Goal: Task Accomplishment & Management: Complete application form

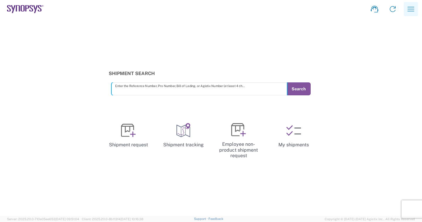
click at [411, 11] on icon "button" at bounding box center [410, 8] width 9 height 9
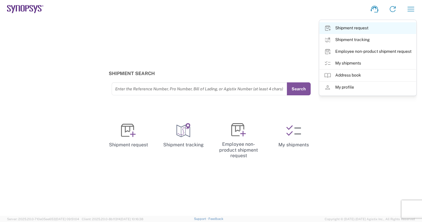
click at [357, 30] on link "Shipment request" at bounding box center [367, 28] width 97 height 12
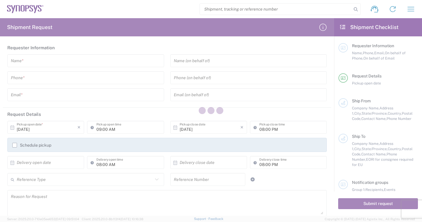
type input "[GEOGRAPHIC_DATA]"
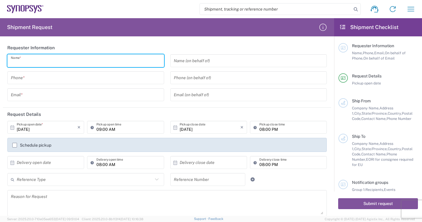
click at [40, 62] on input "text" at bounding box center [86, 61] width 150 height 10
click at [32, 96] on input "text" at bounding box center [86, 95] width 150 height 10
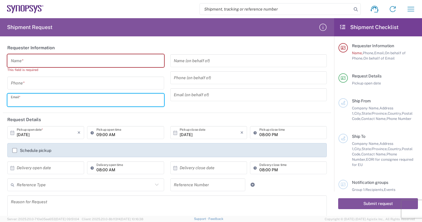
paste input "[EMAIL_ADDRESS][DOMAIN_NAME]"
type input "[EMAIL_ADDRESS][DOMAIN_NAME]"
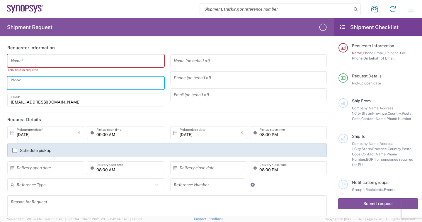
click at [40, 85] on input "tel" at bounding box center [86, 83] width 150 height 10
paste input "88633715000"
type input "88633715000"
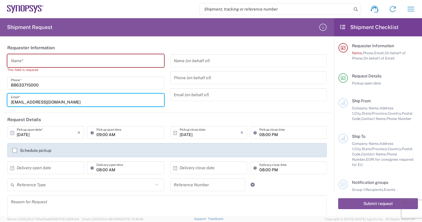
drag, startPoint x: 28, startPoint y: 101, endPoint x: 15, endPoint y: 101, distance: 13.2
click at [10, 101] on div "[EMAIL_ADDRESS][DOMAIN_NAME] Email *" at bounding box center [85, 99] width 157 height 13
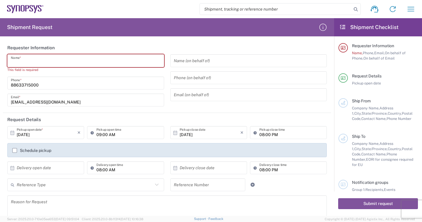
click at [31, 64] on input "text" at bounding box center [86, 61] width 150 height 10
paste input "EmilyWu"
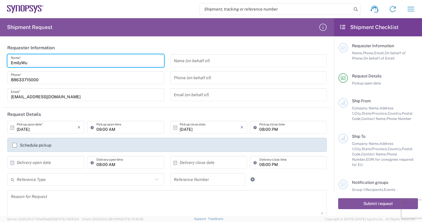
type input "EmilyWu"
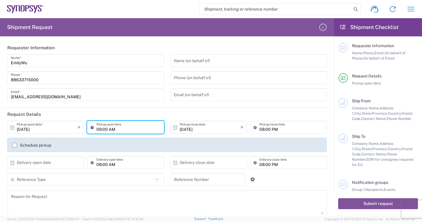
click at [107, 127] on input "09:00 AM" at bounding box center [128, 127] width 64 height 10
click at [188, 131] on input "[DATE]" at bounding box center [210, 127] width 61 height 10
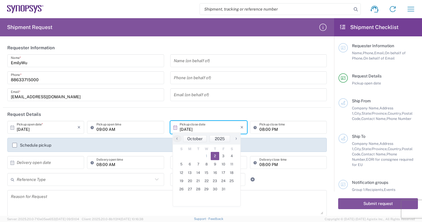
click at [264, 127] on input "08:00 PM" at bounding box center [291, 127] width 64 height 10
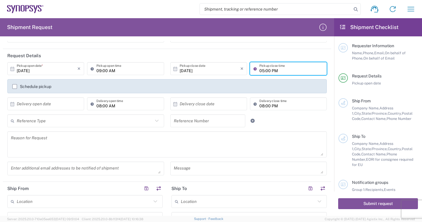
scroll to position [147, 0]
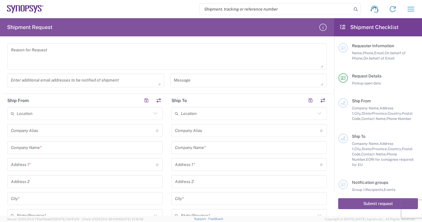
type input "05:00 PM"
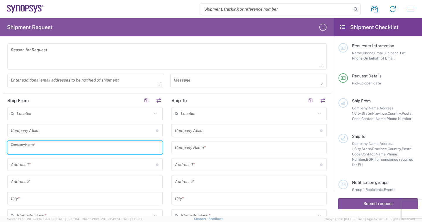
click at [37, 148] on input "text" at bounding box center [85, 147] width 148 height 10
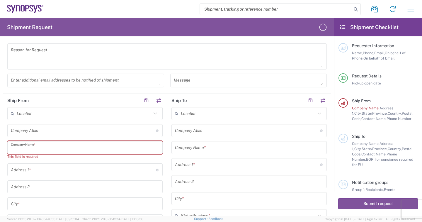
click at [31, 151] on input "text" at bounding box center [85, 147] width 148 height 10
paste input "[PERSON_NAME] Doo"
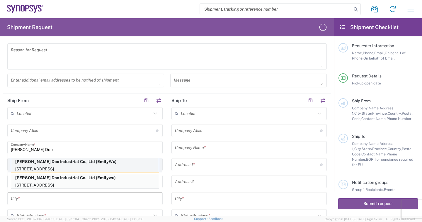
click at [77, 166] on p "[STREET_ADDRESS]" at bounding box center [85, 168] width 148 height 7
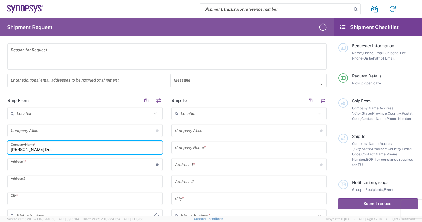
type input "[PERSON_NAME] Doo Industrial Co., Ltd"
type input "[STREET_ADDRESS]"
type input "Taoyuan Dist., [GEOGRAPHIC_DATA], [GEOGRAPHIC_DATA]"
type input "[GEOGRAPHIC_DATA]"
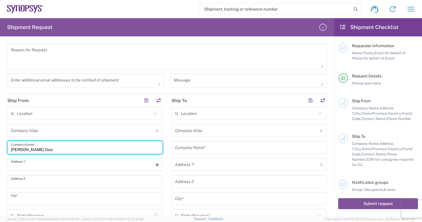
type input "33068"
type input "EmilyWu"
type input "88633715000"
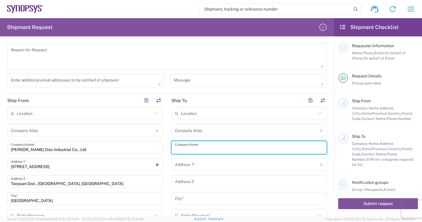
click at [206, 149] on input "text" at bounding box center [249, 147] width 148 height 10
paste input "Synopsys Inc"
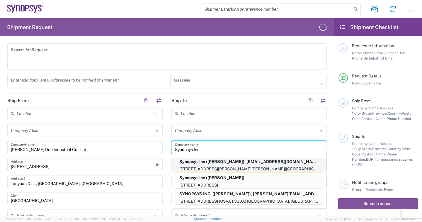
type input "Synopsys Inc"
click at [276, 162] on p "Synopsys Inc ([PERSON_NAME]), [EMAIL_ADDRESS][DOMAIN_NAME]" at bounding box center [249, 161] width 148 height 7
type input "7469 Draper Ave7469 Draper AveLa Jolla"
type input "Taoyuan City 32063, Taiwan(R.O.C.)"
type input "CA 92037"
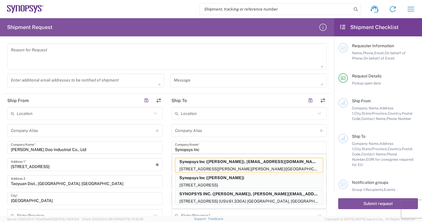
type input "[US_STATE]"
type input "92037"
type input "[PERSON_NAME]"
type input "6505845000"
type input "[EMAIL_ADDRESS][DOMAIN_NAME]"
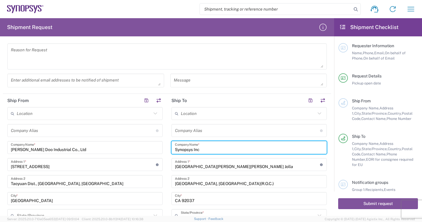
scroll to position [176, 0]
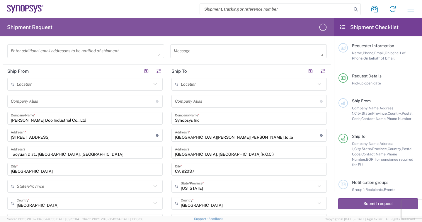
click at [256, 141] on div "7469 Draper Ave7469 Draper AveLa Jolla Address 1 * For cross streets use street…" at bounding box center [248, 135] width 155 height 13
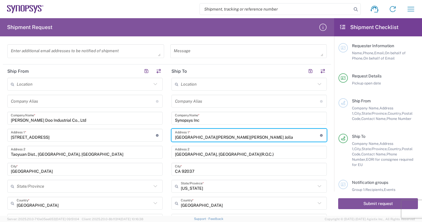
click at [257, 137] on input "7469 Draper Ave7469 Draper AveLa Jolla" at bounding box center [247, 135] width 145 height 10
drag, startPoint x: 267, startPoint y: 137, endPoint x: 184, endPoint y: 137, distance: 82.9
click at [171, 137] on div "7469 Draper Ave7469 Draper AveLa Jolla Address 1 * For cross streets use street…" at bounding box center [248, 135] width 155 height 13
paste input "."
type input "[STREET_ADDRESS][PERSON_NAME]"
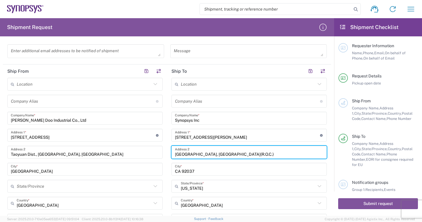
click at [249, 155] on input "Taoyuan City 32063, Taiwan(R.O.C.)" at bounding box center [249, 152] width 148 height 10
drag, startPoint x: 257, startPoint y: 154, endPoint x: 171, endPoint y: 154, distance: 86.5
click at [171, 154] on div "Taoyuan City 32063, Taiwan(R.O.C.) Address 2" at bounding box center [248, 152] width 155 height 13
paste input "[GEOGRAPHIC_DATA]"
type input "[GEOGRAPHIC_DATA]"
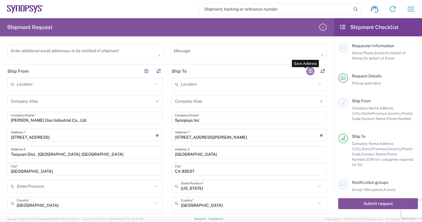
click at [306, 70] on button "button" at bounding box center [310, 71] width 8 height 8
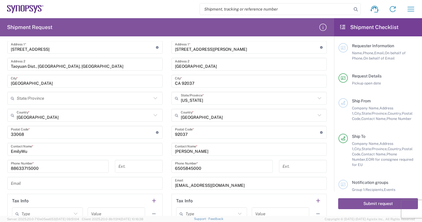
scroll to position [293, 0]
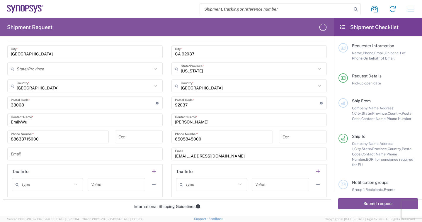
click at [195, 156] on input "[EMAIL_ADDRESS][DOMAIN_NAME]" at bounding box center [249, 154] width 148 height 10
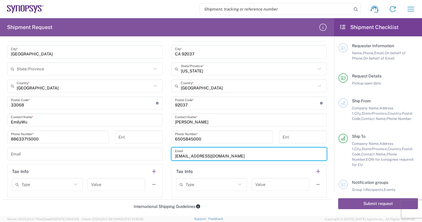
click at [227, 156] on input "[EMAIL_ADDRESS][DOMAIN_NAME]" at bounding box center [249, 154] width 148 height 10
drag, startPoint x: 239, startPoint y: 156, endPoint x: 167, endPoint y: 157, distance: 72.7
click at [167, 157] on main "Location Aachen DE04 Agrate Brianza IT01 Aschheim DE02 Atlanta US60 Austin US26…" at bounding box center [249, 78] width 164 height 237
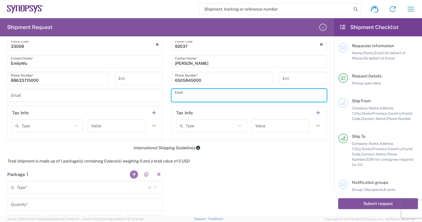
scroll to position [381, 0]
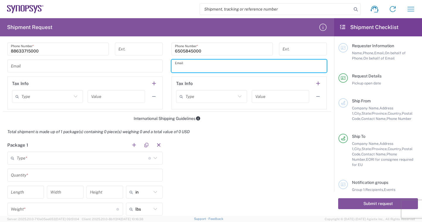
click at [53, 158] on input "text" at bounding box center [83, 158] width 132 height 10
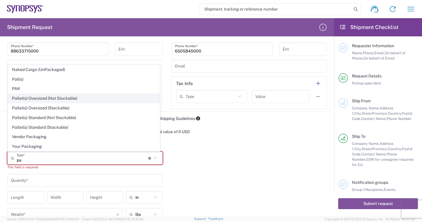
click at [99, 103] on span "Pallet(s) Oversized (Not Stackable)" at bounding box center [84, 98] width 152 height 9
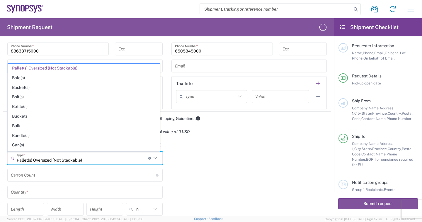
type input "Pallet(s) Oversized (Not Stackable)"
drag, startPoint x: 92, startPoint y: 161, endPoint x: 18, endPoint y: 157, distance: 74.3
click at [18, 157] on input "Pallet(s) Oversized (Not Stackable)" at bounding box center [83, 158] width 132 height 10
click at [84, 65] on span "Pallet(s) Oversized (Not Stackable)" at bounding box center [84, 68] width 152 height 9
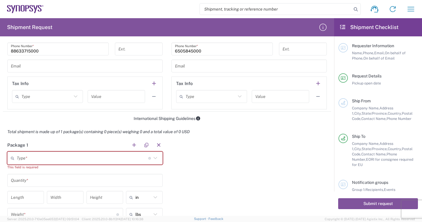
click at [55, 159] on input "text" at bounding box center [83, 158] width 132 height 10
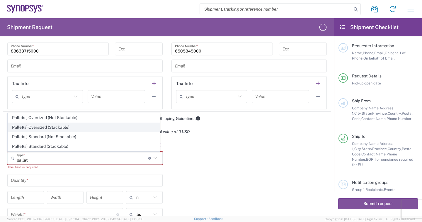
click at [71, 126] on span "Pallet(s) Oversized (Stackable)" at bounding box center [84, 127] width 152 height 9
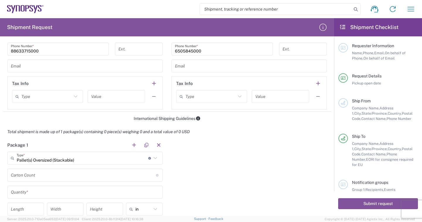
click at [91, 158] on input "Pallet(s) Oversized (Stackable)" at bounding box center [83, 158] width 132 height 10
type input "Pallet(s) Oversized (Stackable)"
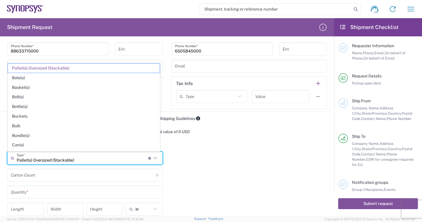
drag, startPoint x: 84, startPoint y: 159, endPoint x: 0, endPoint y: 159, distance: 84.4
click at [0, 159] on form "Requester Information EmilyWu Name * 88633715000 Phone * EmilyWu@tonglaydoo.com…" at bounding box center [167, 128] width 334 height 175
click at [89, 67] on span "Pallet(s) Oversized (Stackable)" at bounding box center [84, 68] width 152 height 9
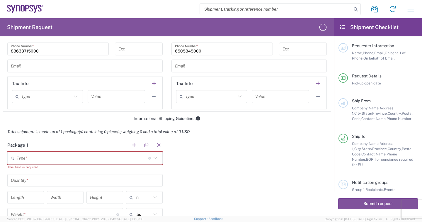
click at [58, 160] on input "text" at bounding box center [83, 158] width 132 height 10
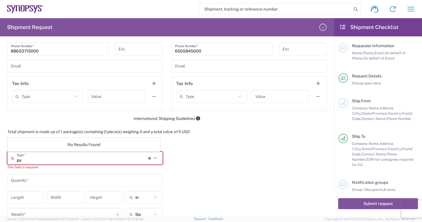
type input "p"
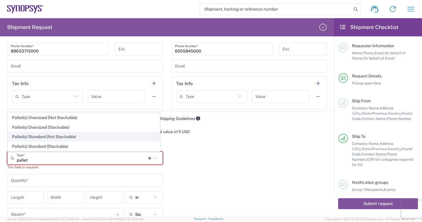
click at [44, 138] on span "Pallet(s) Standard (Not Stackable)" at bounding box center [84, 136] width 152 height 9
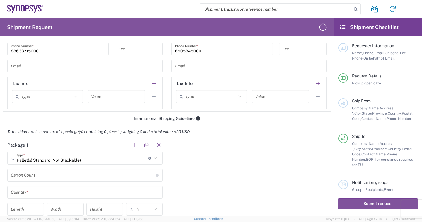
click at [89, 161] on input "Pallet(s) Standard (Not Stackable)" at bounding box center [83, 158] width 132 height 10
type input "Pallet(s) Standard (Not Stackable)"
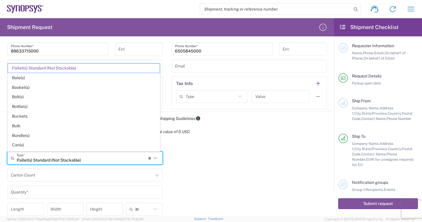
drag, startPoint x: 92, startPoint y: 159, endPoint x: 0, endPoint y: 159, distance: 92.0
click at [0, 159] on form "Requester Information EmilyWu Name * 88633715000 Phone * EmilyWu@tonglaydoo.com…" at bounding box center [167, 128] width 334 height 175
click at [53, 160] on input "text" at bounding box center [83, 158] width 132 height 10
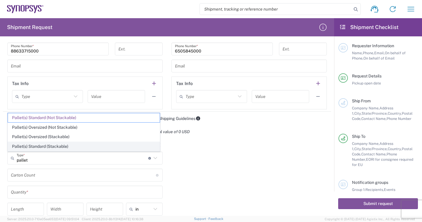
click at [54, 148] on span "Pallet(s) Standard (Stackable)" at bounding box center [84, 146] width 152 height 9
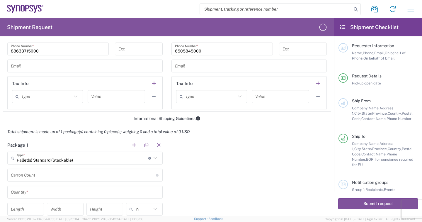
click at [84, 161] on input "Pallet(s) Standard (Stackable)" at bounding box center [83, 158] width 132 height 10
type input "Pallet(s) Standard (Stackable)"
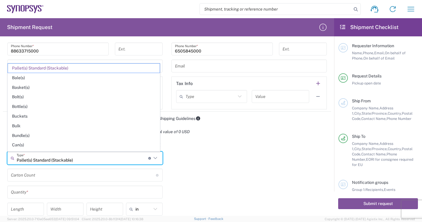
drag, startPoint x: 79, startPoint y: 160, endPoint x: 0, endPoint y: 156, distance: 79.3
click at [0, 156] on form "Requester Information EmilyWu Name * 88633715000 Phone * EmilyWu@tonglaydoo.com…" at bounding box center [167, 128] width 334 height 175
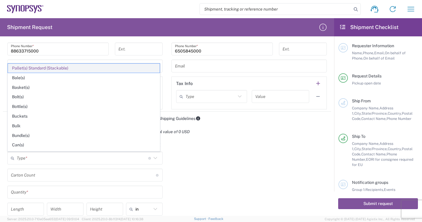
click at [84, 66] on span "Pallet(s) Standard (Stackable)" at bounding box center [84, 68] width 152 height 9
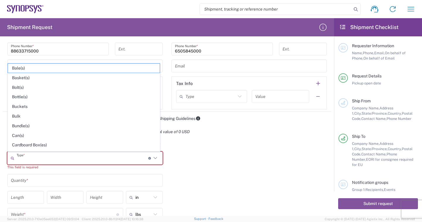
click at [41, 160] on input "text" at bounding box center [83, 158] width 132 height 10
click at [43, 156] on input "text" at bounding box center [83, 158] width 132 height 10
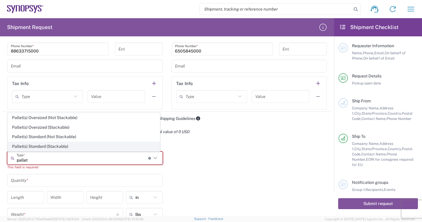
click at [62, 148] on span "Pallet(s) Standard (Stackable)" at bounding box center [84, 146] width 152 height 9
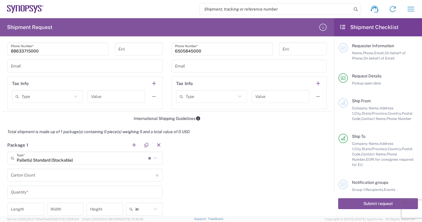
click at [86, 161] on input "Pallet(s) Standard (Stackable)" at bounding box center [83, 158] width 132 height 10
type input "Pallet(s) Standard (Stackable)"
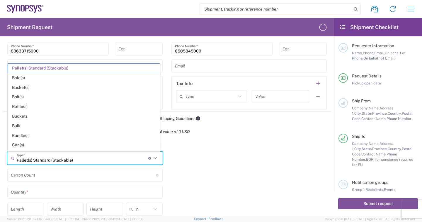
drag, startPoint x: 82, startPoint y: 160, endPoint x: 9, endPoint y: 160, distance: 73.0
click at [9, 160] on div "Pallet(s) Standard (Stackable) Type * Material used to package goods" at bounding box center [84, 158] width 155 height 13
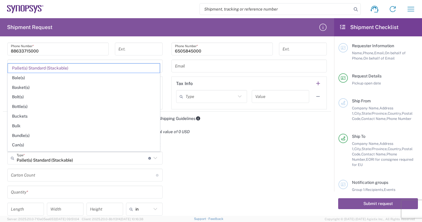
click at [228, 156] on div "Package 1 Pallet(s) Standard (Stackable) Type * Material used to package goods …" at bounding box center [167, 201] width 328 height 127
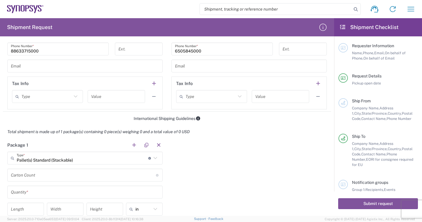
scroll to position [440, 0]
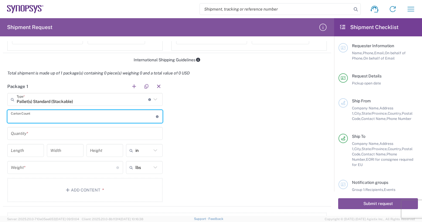
click at [43, 118] on input "number" at bounding box center [83, 116] width 145 height 10
drag, startPoint x: 45, startPoint y: 120, endPoint x: 121, endPoint y: 74, distance: 89.0
click at [44, 120] on input "number" at bounding box center [83, 116] width 145 height 10
type input "5"
click at [68, 137] on input "text" at bounding box center [85, 133] width 148 height 10
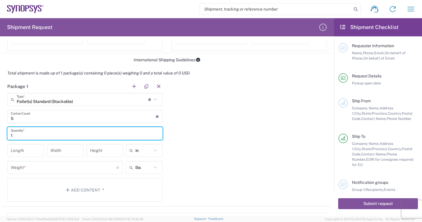
scroll to position [410, 0]
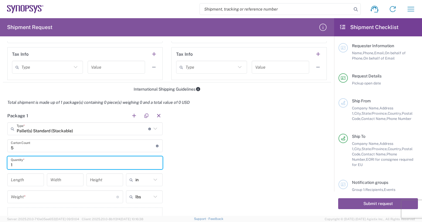
type input "1"
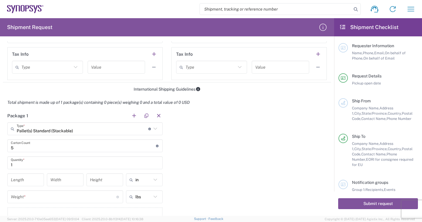
click at [154, 179] on icon at bounding box center [156, 180] width 8 height 8
click at [141, 201] on span "cm" at bounding box center [142, 202] width 35 height 9
type input "cm"
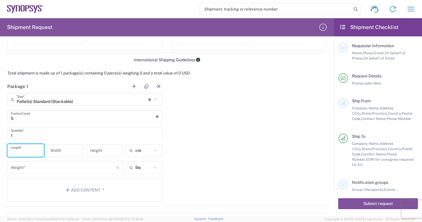
click at [29, 154] on input "number" at bounding box center [26, 150] width 30 height 10
type input "100"
type input "60"
type input "144"
click at [154, 167] on icon at bounding box center [156, 168] width 8 height 8
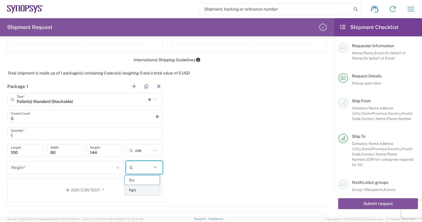
click at [146, 186] on span "kgs" at bounding box center [142, 189] width 35 height 9
type input "kgs"
click at [51, 167] on input "number" at bounding box center [64, 167] width 106 height 10
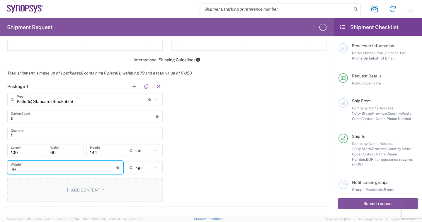
type input "79"
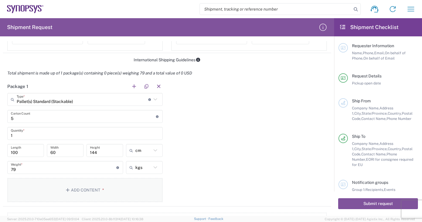
click at [84, 192] on button "Add Content *" at bounding box center [84, 190] width 155 height 24
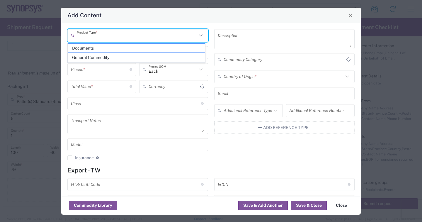
click at [112, 36] on input "text" at bounding box center [137, 35] width 120 height 10
click at [103, 57] on span "General Commodity" at bounding box center [136, 57] width 137 height 9
type input "General Commodity"
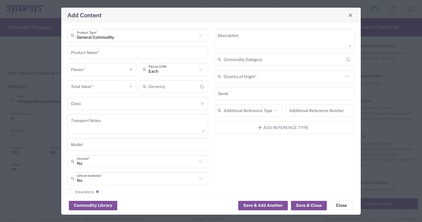
type input "US Dollar"
type input "General Commodity"
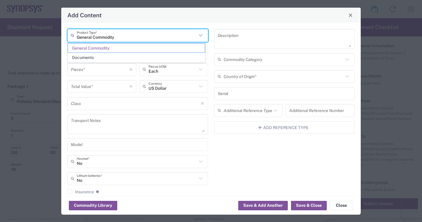
click at [127, 38] on input "General Commodity" at bounding box center [137, 35] width 120 height 10
drag, startPoint x: 138, startPoint y: 38, endPoint x: 61, endPoint y: 28, distance: 77.7
click at [61, 28] on div "General Commodity Product Type * Product Name * Pieces * Number of pieces insid…" at bounding box center [211, 109] width 300 height 173
click at [110, 49] on span "General Commodity" at bounding box center [136, 48] width 137 height 9
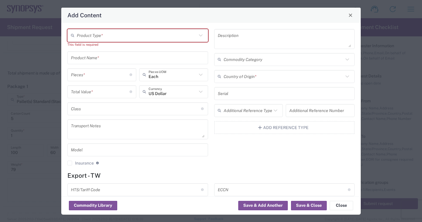
click at [111, 36] on input "text" at bounding box center [137, 35] width 120 height 10
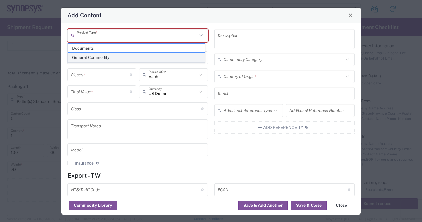
click at [100, 57] on span "General Commodity" at bounding box center [136, 57] width 137 height 9
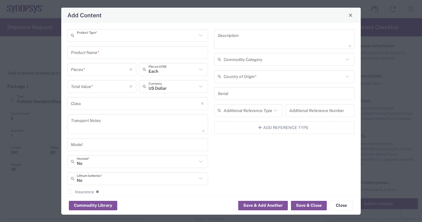
type input "General Commodity"
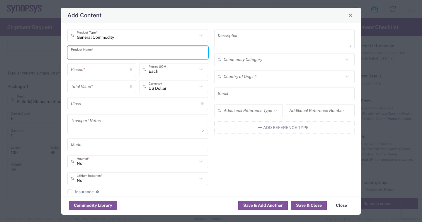
click at [123, 55] on input "text" at bounding box center [138, 52] width 134 height 10
click at [126, 55] on input "text" at bounding box center [138, 52] width 134 height 10
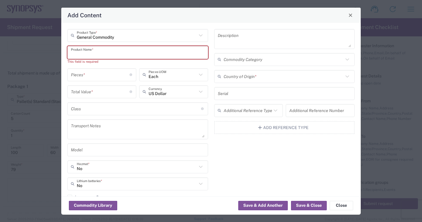
click at [94, 52] on input "text" at bounding box center [138, 52] width 134 height 10
paste input "SH100007881_0.1"
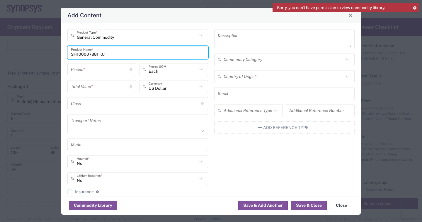
drag, startPoint x: 182, startPoint y: 51, endPoint x: 156, endPoint y: 52, distance: 26.4
click at [182, 52] on input "SH100007881_0.1" at bounding box center [138, 52] width 134 height 10
paste input "SH100007882_0.1"
click at [161, 54] on input "SH100007881_0.1 SH100007882_0.1" at bounding box center [138, 52] width 134 height 10
paste input "SH100007883_0.1"
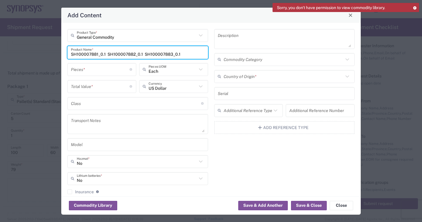
click at [192, 52] on input "SH100007881_0.1 SH100007882_0.1 SH100007883_0.1" at bounding box center [138, 52] width 134 height 10
paste input "SH100007675_0.0"
type input "SH100007881_0.1 SH100007882_0.1 SH100007883_0.1 SH100007675_0.0"
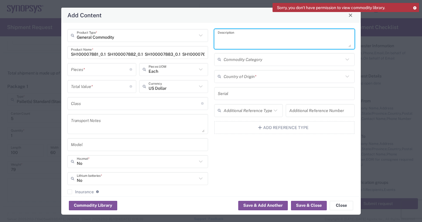
click at [239, 42] on textarea at bounding box center [285, 39] width 134 height 16
paste textarea "Boa MGT DH MAINCHASSIS ASSY"
type textarea "Boa MGT DH MAINCHASSIS ASSY"
click at [91, 72] on input "number" at bounding box center [100, 69] width 59 height 10
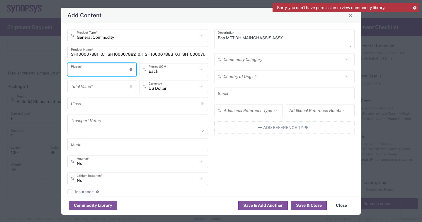
click at [95, 69] on input "number" at bounding box center [100, 69] width 59 height 10
type input "25"
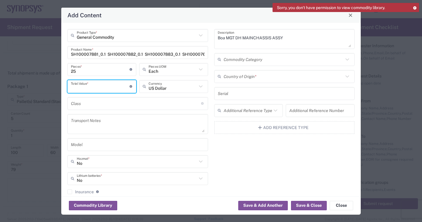
click at [109, 89] on input "number" at bounding box center [100, 86] width 59 height 10
type input "4193.80"
click at [104, 105] on input "text" at bounding box center [136, 103] width 130 height 10
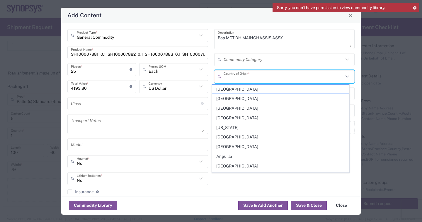
click at [253, 80] on input "text" at bounding box center [284, 76] width 120 height 10
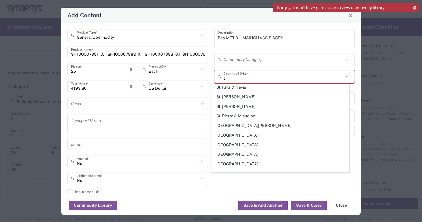
scroll to position [610, 0]
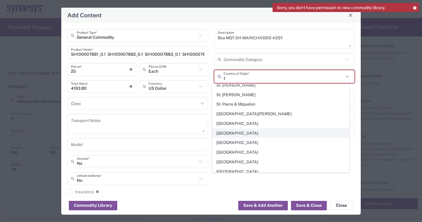
click at [260, 129] on span "[GEOGRAPHIC_DATA]" at bounding box center [280, 133] width 137 height 9
type input "[GEOGRAPHIC_DATA]"
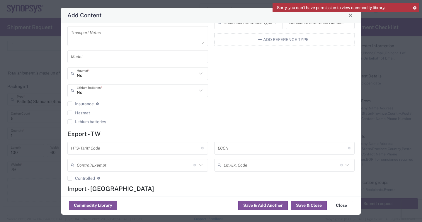
scroll to position [117, 0]
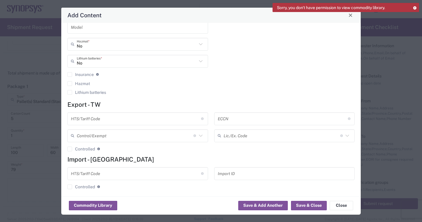
click at [116, 173] on input "text" at bounding box center [136, 173] width 130 height 10
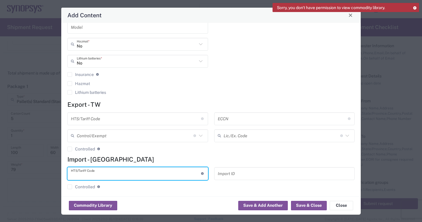
paste input "8486900000"
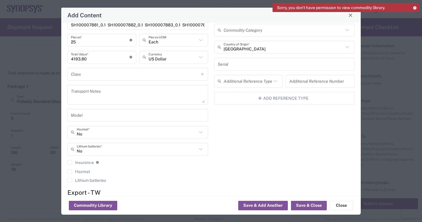
scroll to position [0, 0]
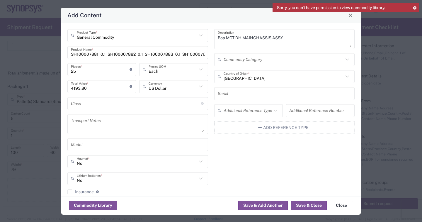
type input "8486900000"
click at [249, 162] on div "Boa MGT DH MAINCHASSIS ASSY Description Commodity Category Taiwan Country of Or…" at bounding box center [284, 122] width 147 height 187
click at [311, 203] on button "Save & Close" at bounding box center [309, 205] width 36 height 9
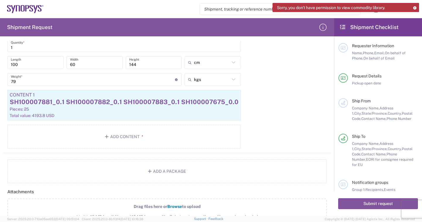
scroll to position [440, 0]
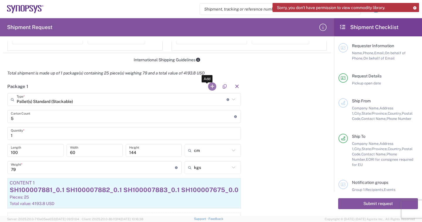
click at [208, 86] on button "button" at bounding box center [212, 86] width 8 height 8
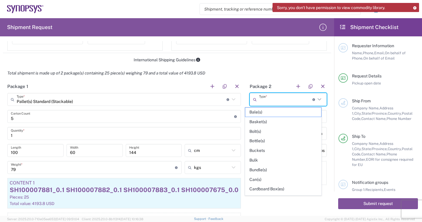
click at [275, 99] on input "text" at bounding box center [285, 99] width 53 height 10
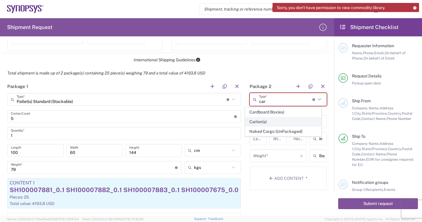
click at [269, 119] on span "Carton(s)" at bounding box center [283, 121] width 76 height 9
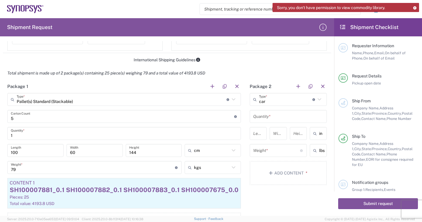
type input "Carton(s)"
click at [285, 120] on input "text" at bounding box center [288, 116] width 70 height 10
type input "1"
click at [253, 137] on input "number" at bounding box center [260, 133] width 15 height 10
type input "48"
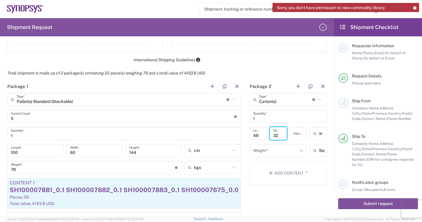
type input "32"
type input "26"
click at [319, 134] on input "in" at bounding box center [326, 133] width 15 height 9
click at [314, 134] on icon at bounding box center [316, 133] width 6 height 9
click at [314, 157] on span "cm" at bounding box center [313, 155] width 16 height 9
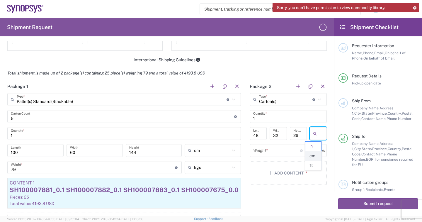
type input "121.92"
type input "81.28"
type input "66.04"
type input "cm"
drag, startPoint x: 251, startPoint y: 137, endPoint x: 297, endPoint y: 100, distance: 57.9
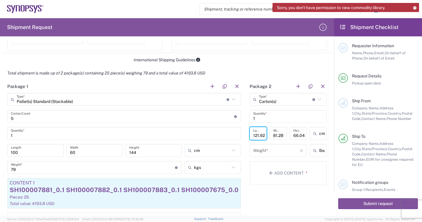
click at [253, 137] on input "121.92" at bounding box center [260, 133] width 15 height 10
type input "1"
type input "48"
type input "32"
type input "26"
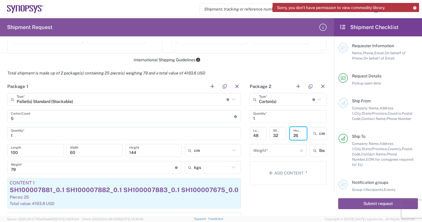
click at [319, 149] on input "lbs" at bounding box center [326, 150] width 15 height 9
click at [313, 171] on span "kgs" at bounding box center [313, 172] width 16 height 9
type input "kgs"
click at [262, 150] on input "number" at bounding box center [276, 150] width 47 height 10
type input "8"
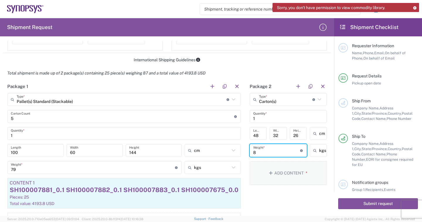
click at [280, 168] on button "Add Content *" at bounding box center [288, 173] width 77 height 24
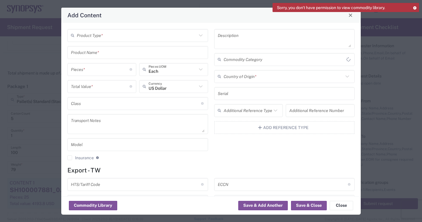
click at [94, 37] on input "text" at bounding box center [137, 35] width 120 height 10
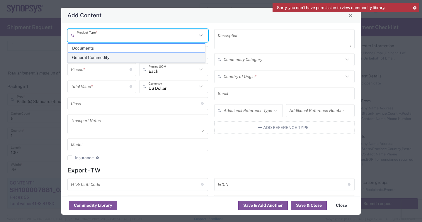
click at [101, 57] on span "General Commodity" at bounding box center [136, 57] width 137 height 9
type input "General Commodity"
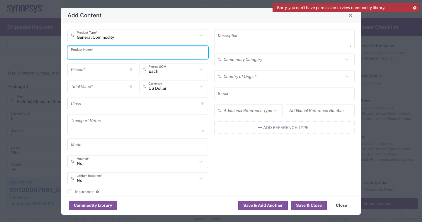
click at [92, 55] on input "text" at bounding box center [138, 52] width 134 height 10
paste input "SH100007892_0.1"
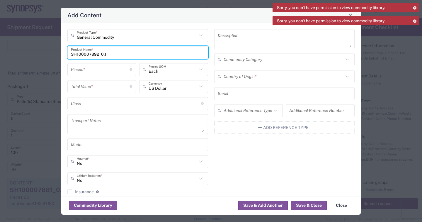
click at [121, 54] on input "SH100007892_0.1" at bounding box center [138, 52] width 134 height 10
paste input "SH100007884_0.1"
click at [159, 53] on input "SH100007892_0.1 SH100007884_0.1" at bounding box center [138, 52] width 134 height 10
paste input "SH100007889_0.1"
click at [185, 53] on input "SH100007892_0.1 SH100007884_0.1 SH100007889_0.1" at bounding box center [138, 52] width 134 height 10
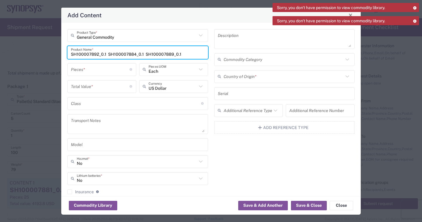
paste input "SH100007893_0.0"
click at [196, 54] on input "SH100007892_0.1 SH100007884_0.1 SH100007889_0.1 SH100007893_0.0" at bounding box center [138, 52] width 134 height 10
paste input "SH100007894_0.0"
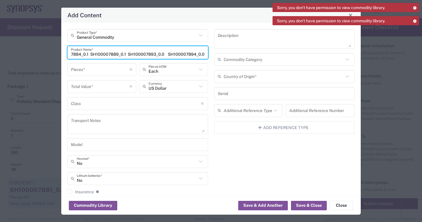
click at [199, 53] on input "SH100007892_0.1 SH100007884_0.1 SH100007889_0.1 SH100007893_0.0 SH100007894_0.0" at bounding box center [138, 52] width 134 height 10
paste input "SH100007965_0.1"
click at [200, 55] on input "SH100007892_0.1 SH100007884_0.1 SH100007889_0.1 SH100007893_0.0 SH100007894_0.0…" at bounding box center [138, 52] width 134 height 10
paste input "SH100007966_0.1"
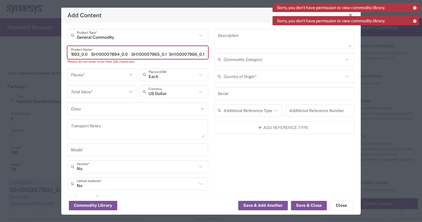
scroll to position [0, 135]
click at [201, 54] on input "SH100007892_0.1 SH100007884_0.1 SH100007889_0.1 SH100007893_0.0 SH100007894_0.0…" at bounding box center [138, 52] width 134 height 10
paste input "SH100008113_0.1"
drag, startPoint x: 202, startPoint y: 53, endPoint x: 193, endPoint y: 52, distance: 9.8
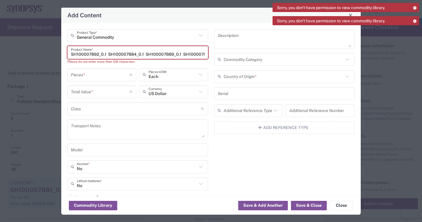
click at [193, 52] on input "SH100007892_0.1 SH100007884_0.1 SH100007889_0.1 SH100007893_0.0 SH100007894_0.0…" at bounding box center [138, 52] width 134 height 10
click at [193, 55] on input "SH100007892_0.1 SH100007884_0.1 SH100007889_0.1 SH100007893_0.0 SH100007894_0.0…" at bounding box center [138, 52] width 134 height 10
paste input "SH100008114_0.1"
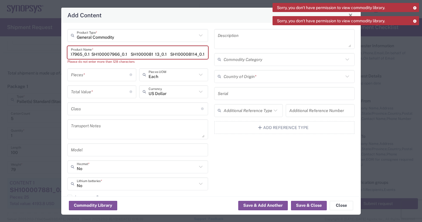
click at [196, 54] on input "SH100007892_0.1 SH100007884_0.1 SH100007889_0.1 SH100007893_0.0 SH100007894_0.0…" at bounding box center [138, 52] width 134 height 10
paste input "SH100008183_0.0"
type input "SH100007892_0.1 SH100007884_0.1 SH100007889_0.1 SH100007893_0.0 SH100007894_0.0…"
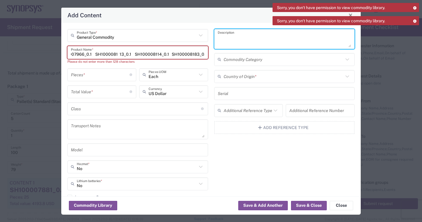
scroll to position [0, 0]
click at [237, 39] on textarea at bounding box center [285, 39] width 134 height 16
click at [245, 39] on textarea at bounding box center [285, 39] width 134 height 16
paste textarea "Boa MGT DH MGMT BRACKET"
type textarea "Boa MGT DH MGMT BRACKET"
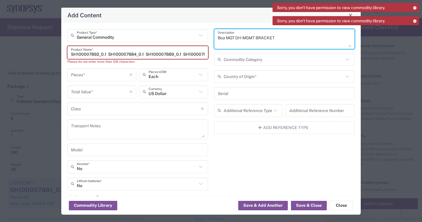
click at [99, 76] on input "number" at bounding box center [100, 74] width 59 height 10
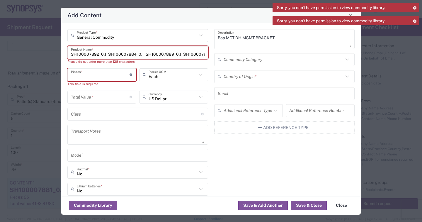
drag, startPoint x: 98, startPoint y: 75, endPoint x: 125, endPoint y: 62, distance: 29.9
click at [98, 75] on input "number" at bounding box center [100, 74] width 59 height 10
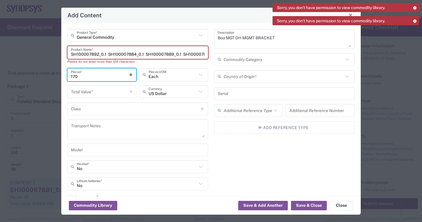
type input "170"
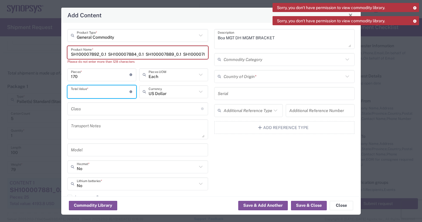
click at [84, 96] on input "number" at bounding box center [100, 91] width 59 height 10
type input "1367.55"
click at [270, 79] on input "text" at bounding box center [284, 76] width 120 height 10
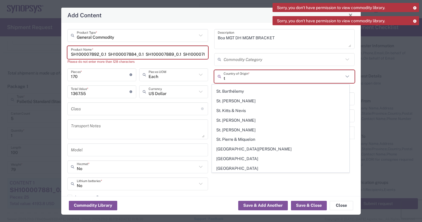
scroll to position [586, 0]
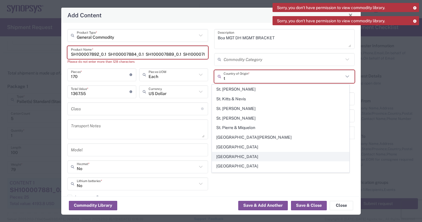
click at [247, 152] on span "[GEOGRAPHIC_DATA]" at bounding box center [280, 156] width 137 height 9
type input "[GEOGRAPHIC_DATA]"
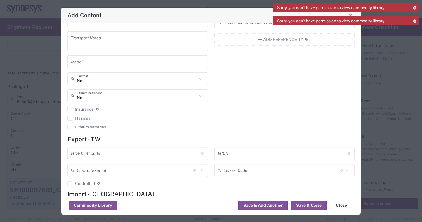
scroll to position [126, 0]
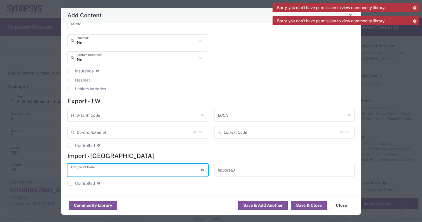
click at [113, 169] on input "text" at bounding box center [136, 170] width 130 height 10
paste input "8486900000"
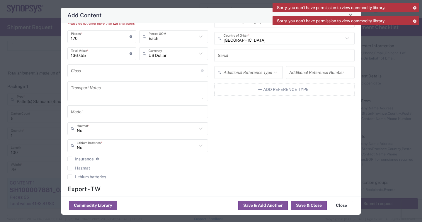
scroll to position [0, 0]
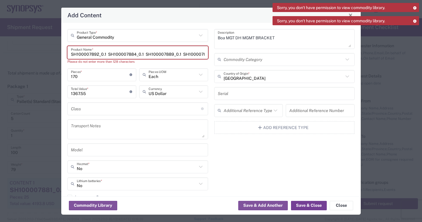
type input "8486900000"
click at [314, 205] on button "Save & Close" at bounding box center [309, 205] width 36 height 9
click at [309, 204] on button "Save & Close" at bounding box center [309, 205] width 36 height 9
click at [184, 52] on input "SH100007892_0.1 SH100007884_0.1 SH100007889_0.1 SH100007893_0.0 SH100007894_0.0…" at bounding box center [138, 52] width 134 height 10
drag, startPoint x: 196, startPoint y: 53, endPoint x: 25, endPoint y: 35, distance: 172.5
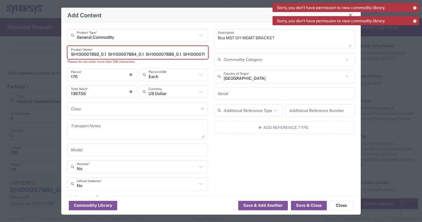
click at [25, 35] on div "Add Content General Commodity Product Type * SH100007892_0.1 SH100007884_0.1 SH…" at bounding box center [211, 111] width 422 height 222
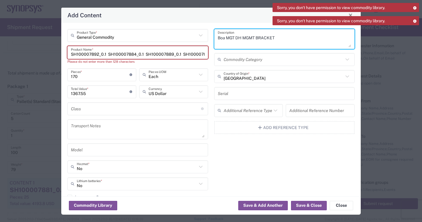
click at [277, 37] on textarea "Boa MGT DH MGMT BRACKET" at bounding box center [285, 39] width 134 height 16
paste textarea "SH100007892_0.1 SH100007884_0.1 SH100007889_0.1 SH100007893_0.0 SH100007894_0.0…"
click at [237, 42] on textarea "Boa MGT DH MGMT BRACKET SH100007892_0.1 SH100007884_0.1 SH100007889_0.1 SH10000…" at bounding box center [285, 39] width 134 height 16
click at [264, 41] on textarea "Boa MGT DH MGMT BRACKET SH100007892_0.1 SH100007884_0.1 SH100007889_0.1 SH10000…" at bounding box center [285, 39] width 134 height 16
click at [297, 44] on textarea "Boa MGT DH MGMT BRACKET SH100007892_0.1 SH100007884_0.1 SH100007889_0.1 SH10000…" at bounding box center [285, 39] width 134 height 16
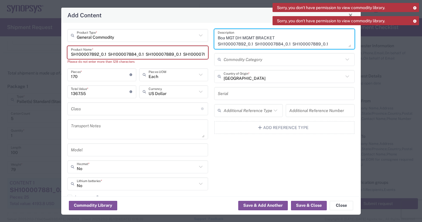
scroll to position [12, 0]
click at [234, 45] on textarea "Boa MGT DH MGMT BRACKET SH100007892_0.1 SH100007884_0.1 SH100007889_0.1 SH10000…" at bounding box center [285, 39] width 134 height 16
click at [269, 44] on textarea "Boa MGT DH MGMT BRACKET SH100007892_0.1 SH100007884_0.1 SH100007889_0.1 SH10000…" at bounding box center [285, 39] width 134 height 16
click at [303, 44] on textarea "Boa MGT DH MGMT BRACKET SH100007892_0.1 SH100007884_0.1 SH100007889_0.1 SH10000…" at bounding box center [285, 39] width 134 height 16
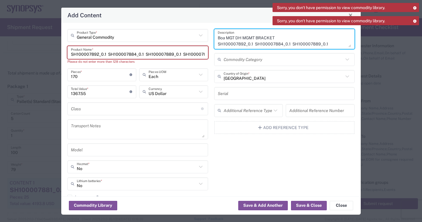
click at [235, 43] on textarea "Boa MGT DH MGMT BRACKET SH100007892_0.1 SH100007884_0.1 SH100007889_0.1 SH10000…" at bounding box center [285, 39] width 134 height 16
click at [266, 44] on textarea "Boa MGT DH MGMT BRACKET SH100007892_0.1 SH100007884_0.1 SH100007889_0.1 SH10000…" at bounding box center [285, 39] width 134 height 16
click at [304, 44] on textarea "Boa MGT DH MGMT BRACKET SH100007892_0.1 SH100007884_0.1 SH100007889_0.1 SH10000…" at bounding box center [285, 39] width 134 height 16
type textarea "Boa MGT DH MGMT BRACKET SH100007892_0.1 SH100007884_0.1 SH100007889_0.1 SH10000…"
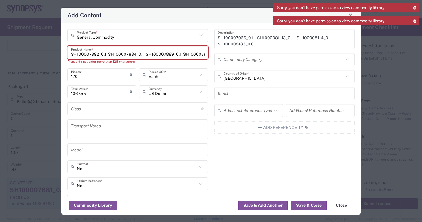
click at [181, 53] on input "SH100007892_0.1 SH100007884_0.1 SH100007889_0.1 SH100007893_0.0 SH100007894_0.0…" at bounding box center [138, 52] width 134 height 10
click at [153, 54] on input "SH100007892_0.1 SH100007884_0.1 SH100007889_0.1 SH100007893_0.0 SH100007894_0.0…" at bounding box center [138, 52] width 134 height 10
drag, startPoint x: 144, startPoint y: 54, endPoint x: 210, endPoint y: 54, distance: 66.2
click at [210, 54] on div "General Commodity Product Type * SH100007892_0.1 SH100007884_0.1 SH100007889_0.…" at bounding box center [210, 125] width 293 height 192
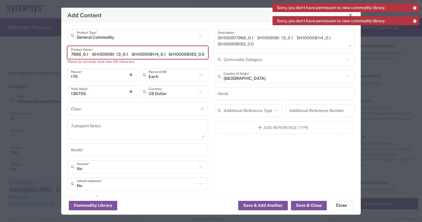
click at [194, 54] on input "SH100007892_0.1 SH100007884_0.1 SH100007889_0.1 SH100007893_0.0 SH100007894_0.0…" at bounding box center [138, 52] width 134 height 10
drag, startPoint x: 191, startPoint y: 53, endPoint x: 116, endPoint y: 53, distance: 74.7
click at [116, 53] on input "SH100007892_0.1 SH100007884_0.1 SH100007889_0.1 SH100007893_0.0 SH100007894_0.0…" at bounding box center [138, 52] width 134 height 10
drag, startPoint x: 193, startPoint y: 52, endPoint x: 151, endPoint y: 53, distance: 41.9
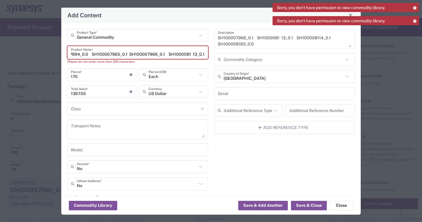
click at [151, 53] on input "SH100007892_0.1 SH100007884_0.1 SH100007889_0.1 SH100007893_0.0 SH100007894_0.0…" at bounding box center [138, 52] width 134 height 10
drag, startPoint x: 195, startPoint y: 52, endPoint x: 155, endPoint y: 52, distance: 40.2
click at [155, 52] on input "SH100007892_0.1 SH100007884_0.1 SH100007889_0.1 SH100007893_0.0 SH100007894_0.0…" at bounding box center [138, 52] width 134 height 10
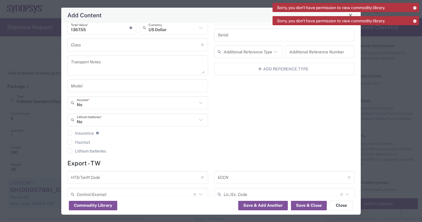
scroll to position [88, 0]
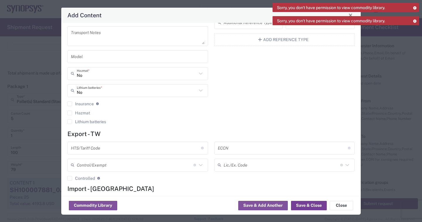
type input "SH100007892_0.1 SH100007884_0.1 SH100007889_0.1 SH100007893_0.0 SH100007894_0.0…"
click at [313, 205] on button "Save & Close" at bounding box center [309, 205] width 36 height 9
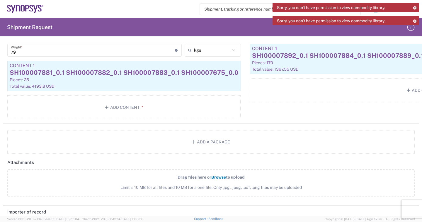
scroll to position [615, 0]
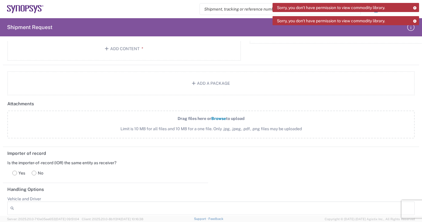
click at [215, 115] on label "Drag files here or Browse to upload Limit is 10 MB for all files and 10 MB for …" at bounding box center [210, 124] width 407 height 28
click at [0, 0] on input "Drag files here or Browse to upload Limit is 10 MB for all files and 10 MB for …" at bounding box center [0, 0] width 0 height 0
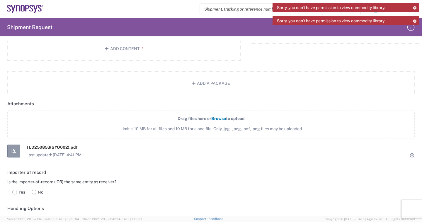
click at [218, 119] on span "Browse" at bounding box center [218, 118] width 15 height 5
click at [0, 0] on input "Drag files here or Browse to upload Limit is 10 MB for all files and 10 MB for …" at bounding box center [0, 0] width 0 height 0
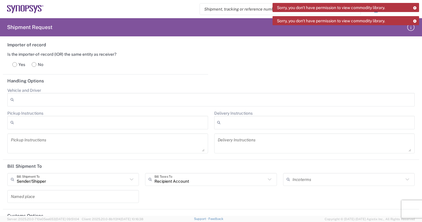
scroll to position [791, 0]
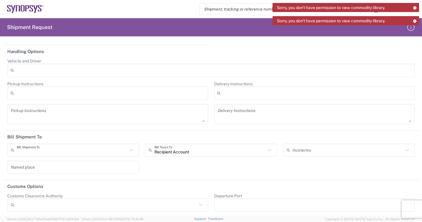
click at [55, 152] on input "text" at bounding box center [72, 150] width 111 height 10
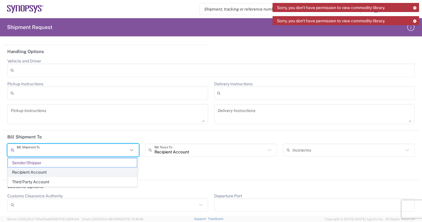
click at [50, 174] on span "Recipient Account" at bounding box center [72, 172] width 129 height 9
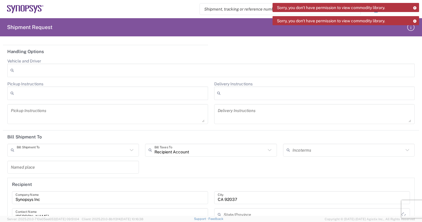
type input "Recipient Account"
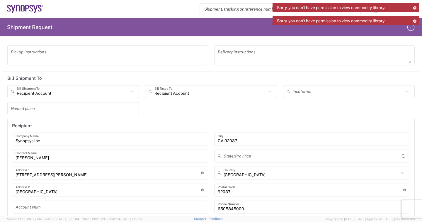
type input "[US_STATE]"
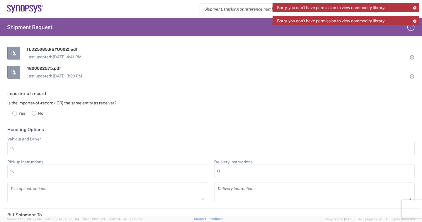
scroll to position [894, 0]
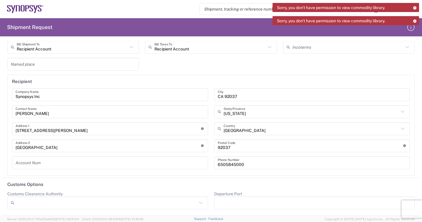
click at [415, 21] on icon at bounding box center [415, 20] width 4 height 3
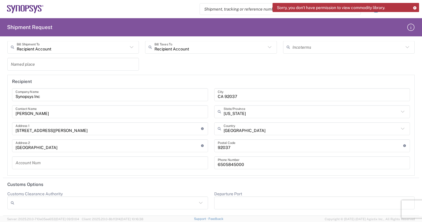
click at [413, 7] on icon at bounding box center [415, 7] width 4 height 3
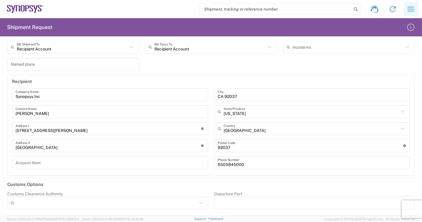
click at [411, 9] on icon "button" at bounding box center [410, 8] width 9 height 9
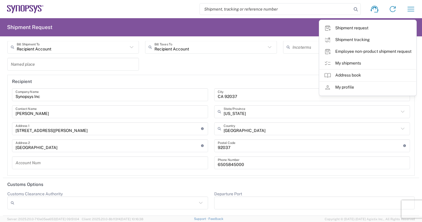
click at [289, 26] on agx-form-header "Shipment Request" at bounding box center [211, 27] width 422 height 18
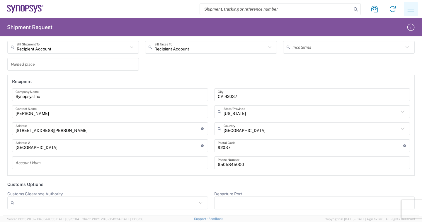
click at [412, 7] on icon "button" at bounding box center [410, 8] width 9 height 9
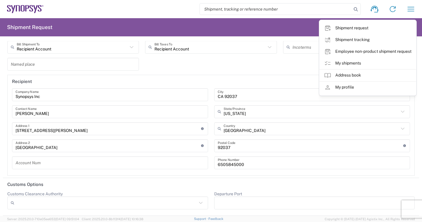
click at [275, 59] on div "Recipient Account Bill Shipment To Sender/Shipper Recipient Account Third Party…" at bounding box center [211, 108] width 414 height 135
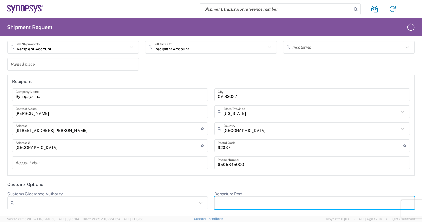
click at [299, 200] on input "Departure Port" at bounding box center [315, 202] width 194 height 9
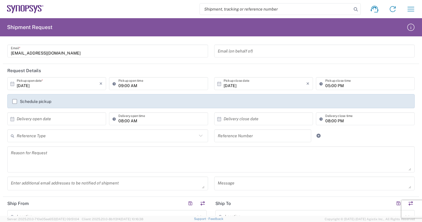
scroll to position [0, 0]
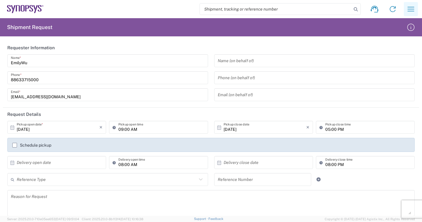
click at [413, 11] on icon "button" at bounding box center [411, 9] width 7 height 4
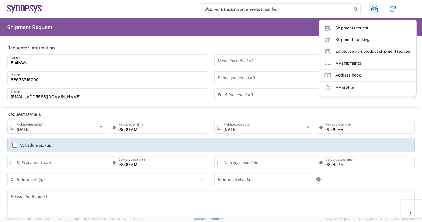
click at [223, 24] on agx-form-header "Shipment Request" at bounding box center [211, 27] width 422 height 18
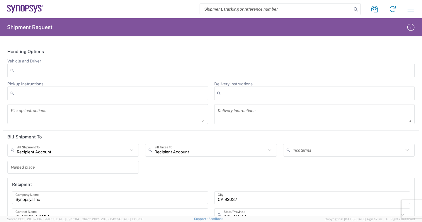
scroll to position [894, 0]
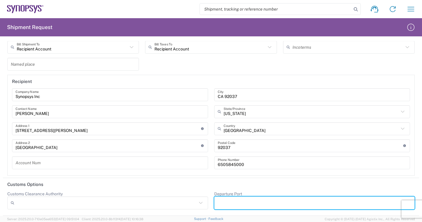
click at [269, 204] on input "Departure Port" at bounding box center [315, 202] width 194 height 9
click at [408, 25] on icon "button" at bounding box center [410, 27] width 7 height 7
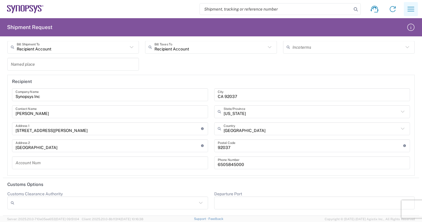
click at [412, 11] on icon "button" at bounding box center [411, 9] width 7 height 4
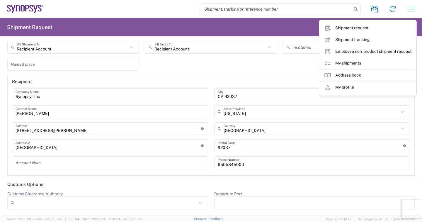
click at [273, 65] on div "Recipient Account Bill Shipment To Sender/Shipper Recipient Account Third Party…" at bounding box center [211, 108] width 414 height 135
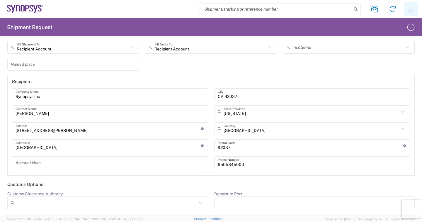
click at [406, 10] on button "button" at bounding box center [411, 9] width 14 height 14
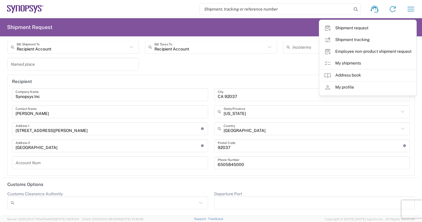
click at [297, 64] on div "Recipient Account Bill Shipment To Sender/Shipper Recipient Account Third Party…" at bounding box center [211, 108] width 414 height 135
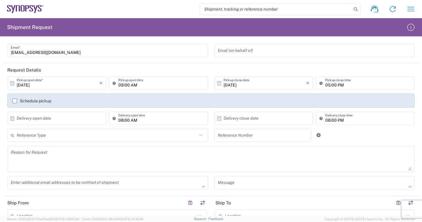
scroll to position [0, 0]
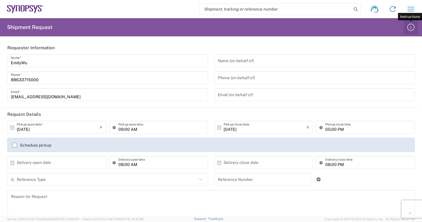
click at [412, 28] on icon "button" at bounding box center [410, 27] width 9 height 9
click at [410, 9] on icon "button" at bounding box center [410, 8] width 9 height 9
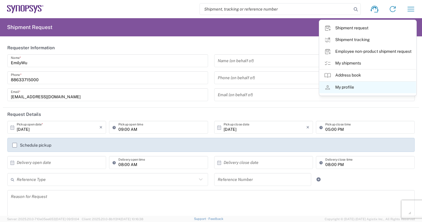
click at [353, 89] on link "My profile" at bounding box center [367, 87] width 97 height 12
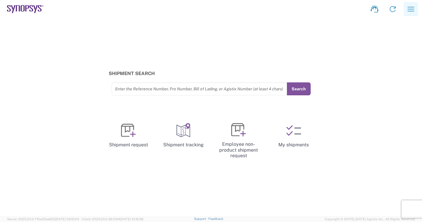
click at [409, 11] on icon "button" at bounding box center [410, 8] width 9 height 9
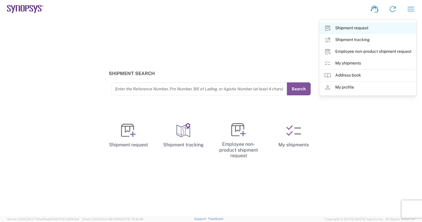
click at [360, 28] on link "Shipment request" at bounding box center [367, 28] width 97 height 12
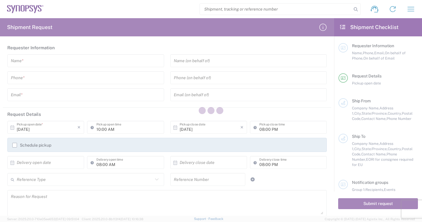
type input "[GEOGRAPHIC_DATA]"
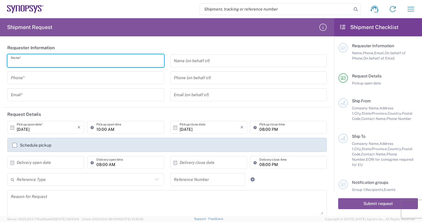
click at [67, 58] on input "text" at bounding box center [86, 61] width 150 height 10
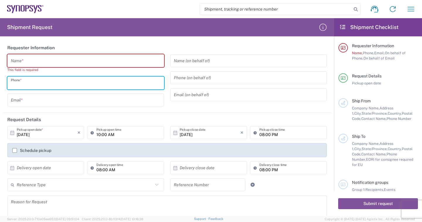
click at [31, 85] on input "tel" at bounding box center [86, 83] width 150 height 10
click at [29, 101] on input "text" at bounding box center [86, 100] width 150 height 10
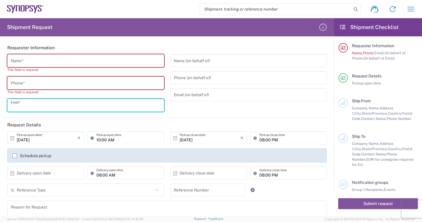
paste input "[EMAIL_ADDRESS][DOMAIN_NAME]"
type input "[EMAIL_ADDRESS][DOMAIN_NAME]"
click at [35, 81] on input "tel" at bounding box center [86, 83] width 150 height 10
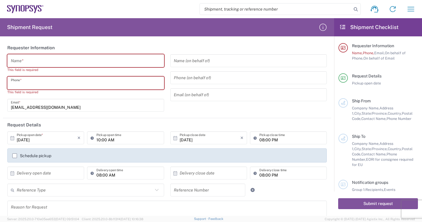
paste input "88633715000"
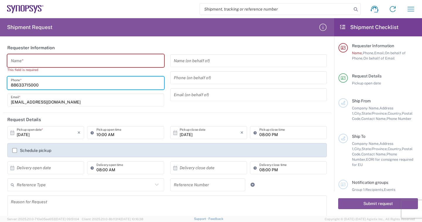
type input "88633715000"
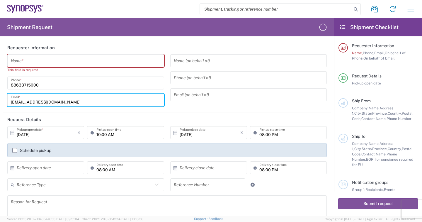
drag, startPoint x: 27, startPoint y: 102, endPoint x: 8, endPoint y: 102, distance: 18.8
click at [8, 102] on div "[EMAIL_ADDRESS][DOMAIN_NAME] Email *" at bounding box center [85, 99] width 157 height 13
click at [37, 59] on input "text" at bounding box center [86, 61] width 150 height 10
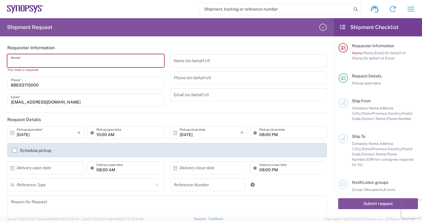
paste input "EmilyWu"
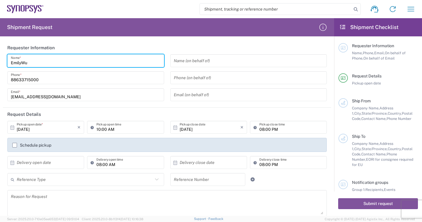
type input "EmilyWu"
click at [259, 128] on input "08:00 PM" at bounding box center [291, 127] width 64 height 10
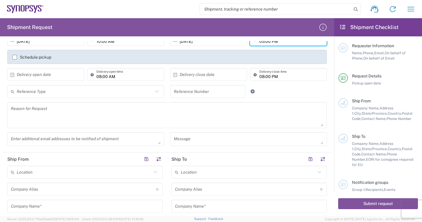
scroll to position [117, 0]
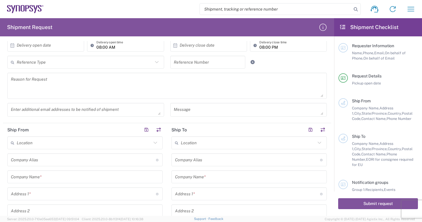
type input "05:00 PM"
click at [39, 175] on input "text" at bounding box center [85, 177] width 148 height 10
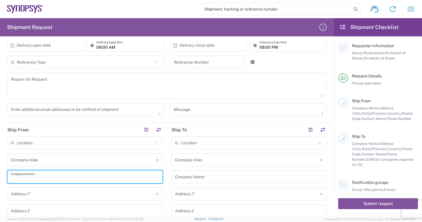
paste input "[PERSON_NAME] Doo"
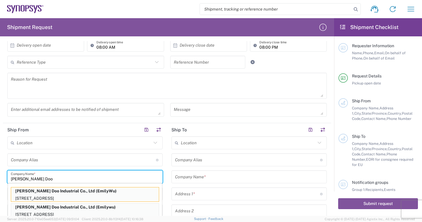
scroll to position [176, 0]
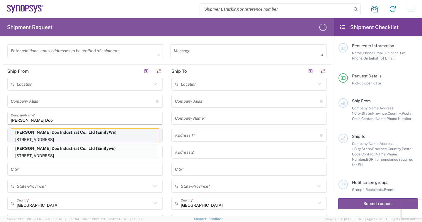
click at [97, 135] on p "[PERSON_NAME] Doo Industrial Co., Ltd (EmilyWu)" at bounding box center [85, 132] width 148 height 7
type input "[PERSON_NAME] Doo Industrial Co., Ltd"
type input "[STREET_ADDRESS]"
type input "Taoyuan Dist., [GEOGRAPHIC_DATA], [GEOGRAPHIC_DATA]"
type input "[GEOGRAPHIC_DATA]"
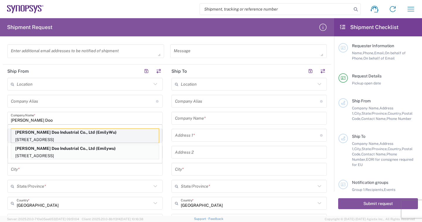
type input "[GEOGRAPHIC_DATA]"
type input "33068"
type input "EmilyWu"
type input "88633715000"
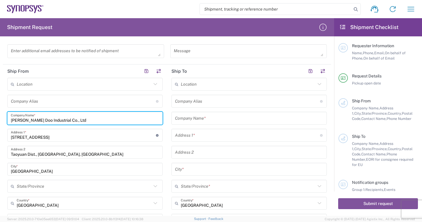
click at [207, 122] on input "text" at bounding box center [249, 118] width 148 height 10
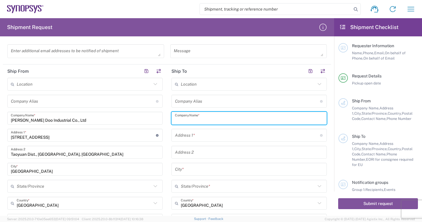
paste input "Synopsys Inc"
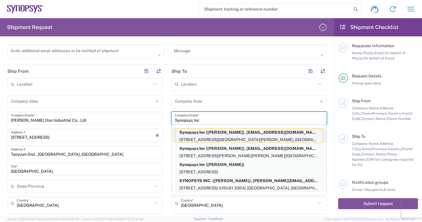
type input "Synopsys Inc"
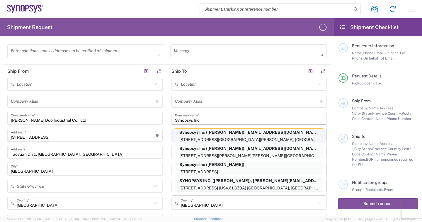
click at [241, 133] on p "Synopsys Inc ([PERSON_NAME]), [EMAIL_ADDRESS][DOMAIN_NAME]" at bounding box center [249, 132] width 148 height 7
type input "[STREET_ADDRESS][PERSON_NAME]"
type input "[GEOGRAPHIC_DATA]"
type input "CA 92037"
type input "[US_STATE]"
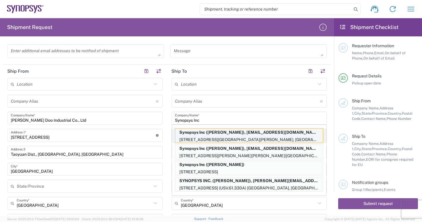
type input "92037"
type input "[PERSON_NAME]"
type input "6505845000"
type input "[EMAIL_ADDRESS][DOMAIN_NAME]"
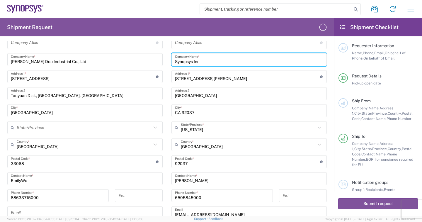
scroll to position [293, 0]
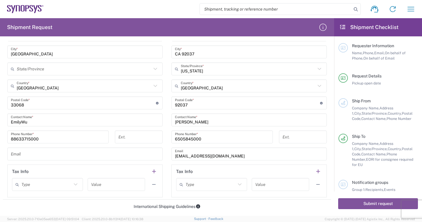
click at [224, 157] on input "[EMAIL_ADDRESS][DOMAIN_NAME]" at bounding box center [249, 154] width 148 height 10
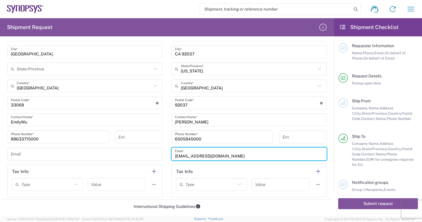
drag, startPoint x: 236, startPoint y: 155, endPoint x: 154, endPoint y: 155, distance: 82.4
click at [154, 155] on div "Ship From Location [GEOGRAPHIC_DATA] DE04 Agrate Brianza IT01 [GEOGRAPHIC_DATA]…" at bounding box center [167, 73] width 328 height 252
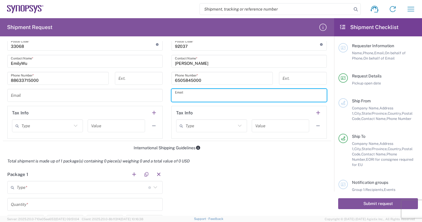
scroll to position [410, 0]
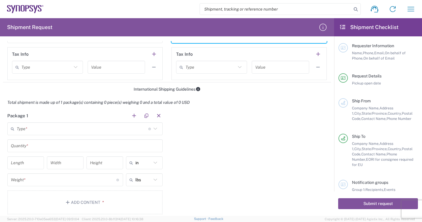
click at [45, 130] on input "text" at bounding box center [83, 129] width 132 height 10
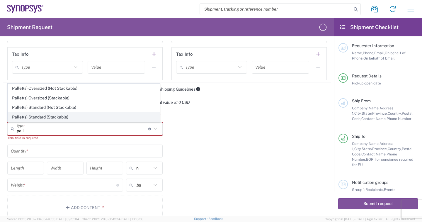
click at [65, 119] on span "Pallet(s) Standard (Stackable)" at bounding box center [84, 117] width 152 height 9
type input "Pallet(s) Standard (Stackable)"
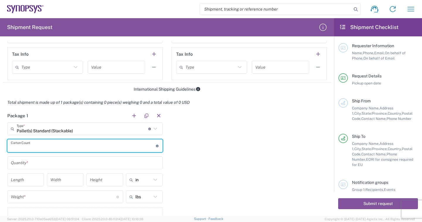
click at [43, 146] on input "number" at bounding box center [83, 146] width 145 height 10
type input "5"
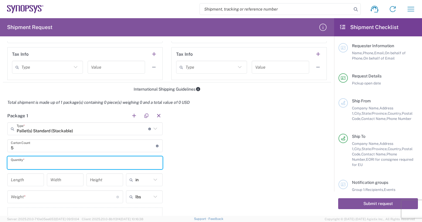
click at [49, 164] on input "text" at bounding box center [85, 163] width 148 height 10
type input "1"
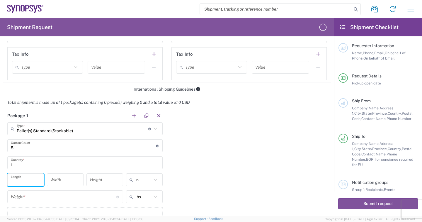
click at [29, 177] on input "number" at bounding box center [26, 180] width 30 height 10
type input "100"
click at [154, 180] on icon at bounding box center [156, 180] width 8 height 8
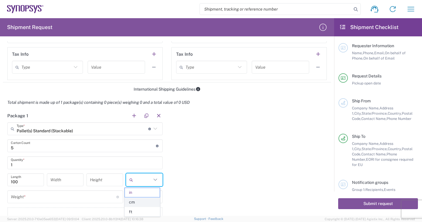
click at [140, 204] on span "cm" at bounding box center [142, 202] width 35 height 9
type input "254"
type input "cm"
click at [27, 178] on input "254" at bounding box center [26, 180] width 30 height 10
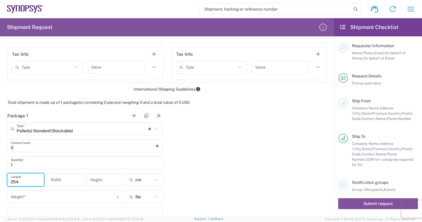
drag, startPoint x: 25, startPoint y: 178, endPoint x: 4, endPoint y: 178, distance: 21.7
click at [4, 178] on main "Pallet(s) Standard (Stackable) Type * Material used to package goods Pallet(s) …" at bounding box center [85, 177] width 164 height 111
type input "100"
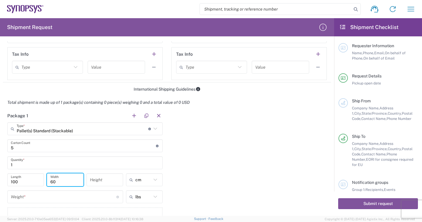
type input "60"
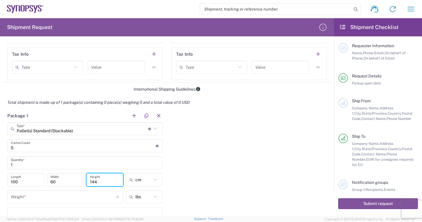
type input "144"
click at [41, 200] on input "number" at bounding box center [64, 197] width 106 height 10
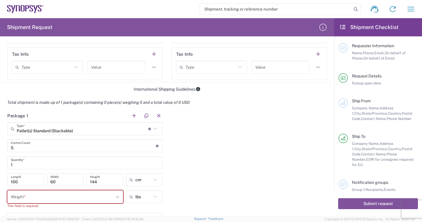
click at [156, 198] on icon at bounding box center [156, 197] width 8 height 8
click at [136, 217] on span "kgs" at bounding box center [142, 219] width 35 height 9
type input "kgs"
click at [61, 198] on input "number" at bounding box center [64, 197] width 106 height 10
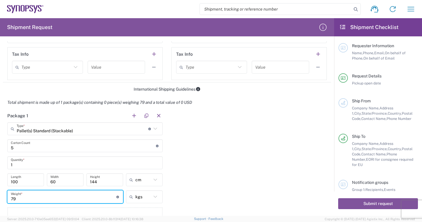
scroll to position [498, 0]
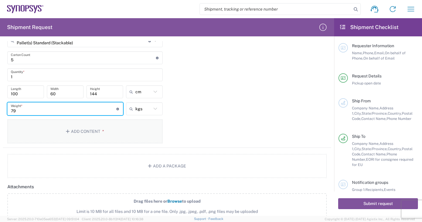
type input "79"
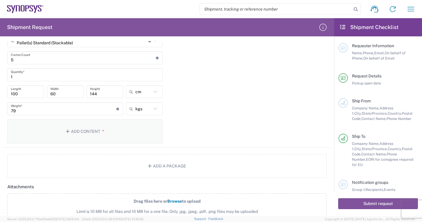
click at [81, 124] on button "Add Content *" at bounding box center [84, 131] width 155 height 24
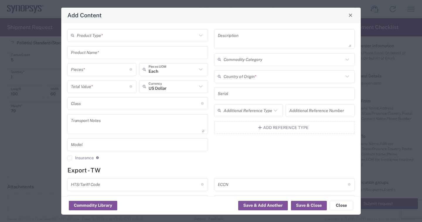
click at [103, 37] on input "text" at bounding box center [137, 35] width 120 height 10
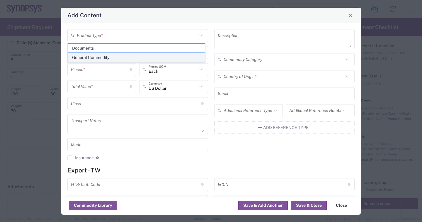
click at [102, 55] on span "General Commodity" at bounding box center [136, 57] width 137 height 9
type input "General Commodity"
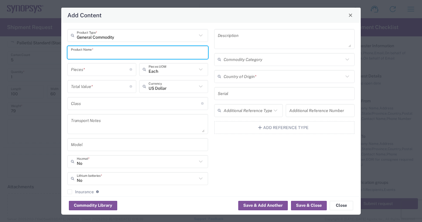
click at [102, 55] on input "text" at bounding box center [138, 52] width 134 height 10
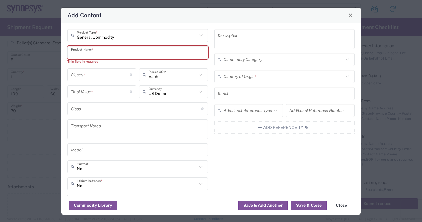
click at [101, 55] on input "text" at bounding box center [138, 52] width 134 height 10
paste input "SH100007881_0.1"
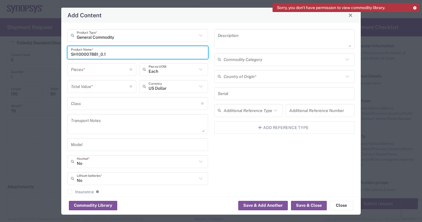
click at [123, 53] on input "SH100007881_0.1" at bounding box center [138, 52] width 134 height 10
paste input "SH100007882_0.1"
click at [159, 55] on input "SH100007881_0.1 SH100007882_0.1" at bounding box center [138, 52] width 134 height 10
paste input "SH100007883_0.1"
click at [186, 55] on input "SH100007881_0.1 SH100007882_0.1 SH100007883_0.1" at bounding box center [138, 52] width 134 height 10
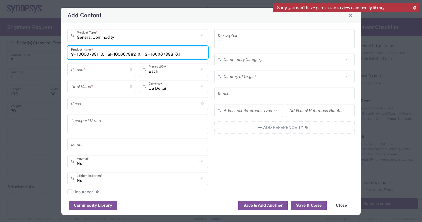
paste input "SH100007675_0.0"
type input "SH100007881_0.1 SH100007882_0.1 SH100007883_0.1 SH100007675_0.0"
click at [95, 68] on input "number" at bounding box center [100, 69] width 59 height 10
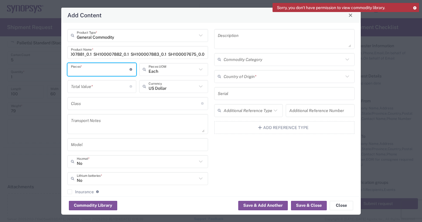
scroll to position [0, 0]
type input "4"
drag, startPoint x: 95, startPoint y: 70, endPoint x: 51, endPoint y: 69, distance: 44.5
click at [51, 69] on div "Add Content General Commodity Product Type * SH100007881_0.1 SH100007882_0.1 SH…" at bounding box center [211, 111] width 422 height 222
type input "25"
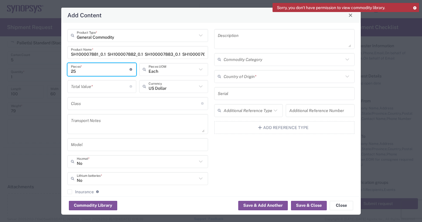
click at [92, 87] on input "number" at bounding box center [100, 86] width 59 height 10
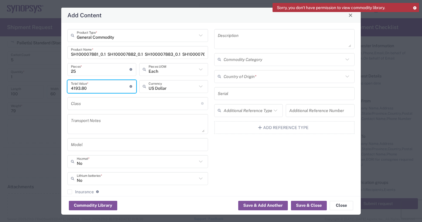
type input "4193.80"
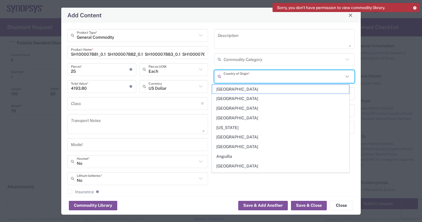
click at [263, 81] on input "text" at bounding box center [284, 76] width 120 height 10
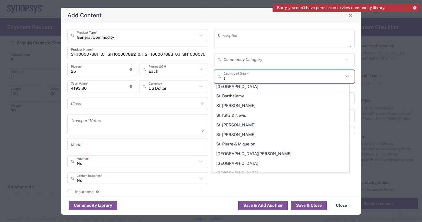
scroll to position [599, 0]
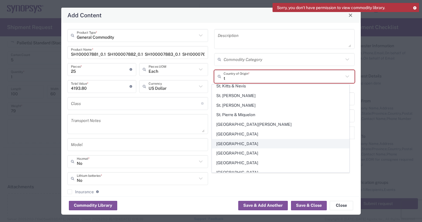
click at [233, 139] on span "[GEOGRAPHIC_DATA]" at bounding box center [280, 143] width 137 height 9
type input "[GEOGRAPHIC_DATA]"
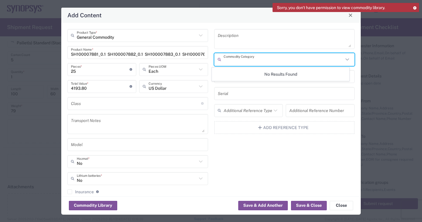
click at [247, 59] on input "text" at bounding box center [284, 59] width 120 height 10
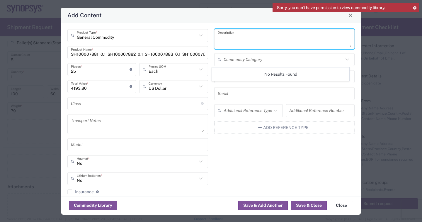
click at [242, 39] on textarea at bounding box center [285, 39] width 134 height 16
click at [254, 40] on textarea at bounding box center [285, 39] width 134 height 16
paste textarea "Boa MGT DH MAINCHASSIS ASSY"
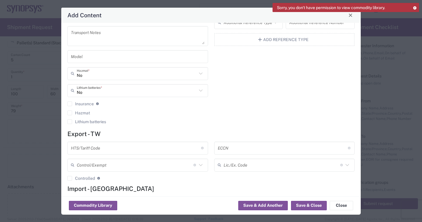
scroll to position [121, 0]
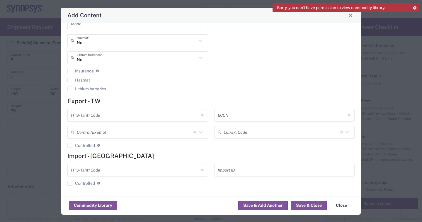
type textarea "Boa MGT DH MAINCHASSIS ASSY"
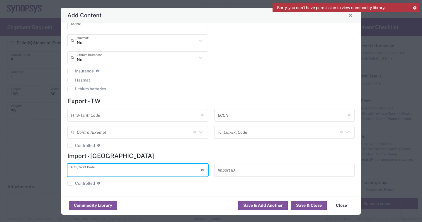
click at [90, 169] on input "text" at bounding box center [136, 170] width 130 height 10
paste input "8486900000"
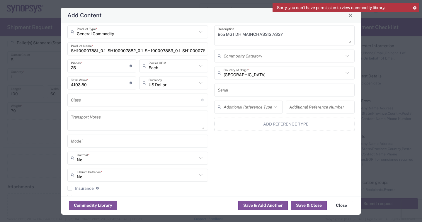
scroll to position [0, 0]
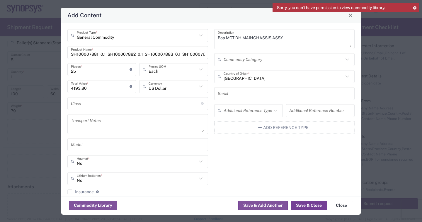
type input "8486900000"
click at [303, 205] on button "Save & Close" at bounding box center [309, 205] width 36 height 9
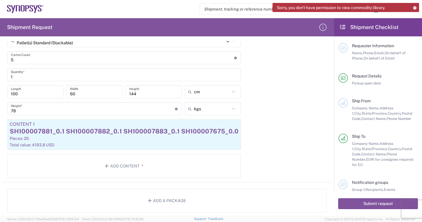
scroll to position [410, 0]
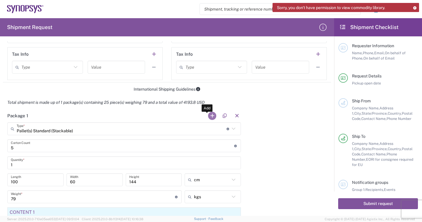
click at [208, 117] on button "button" at bounding box center [212, 116] width 8 height 8
click at [269, 130] on input "text" at bounding box center [285, 129] width 53 height 10
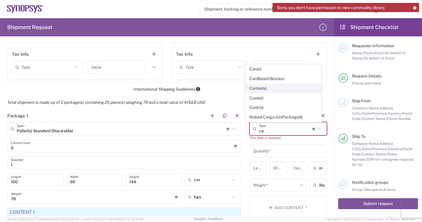
click at [270, 89] on span "Carton(s)" at bounding box center [283, 88] width 76 height 9
type input "Carton(s)"
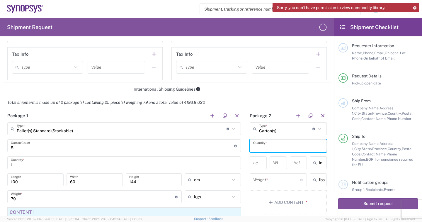
click at [273, 147] on input "text" at bounding box center [288, 146] width 70 height 10
type input "1"
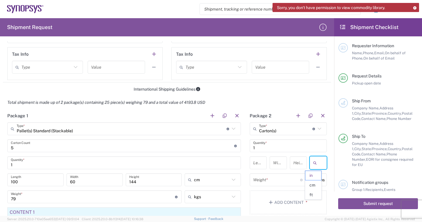
click at [319, 164] on input "text" at bounding box center [326, 162] width 15 height 9
click at [315, 187] on span "cm" at bounding box center [313, 185] width 16 height 9
type input "cm"
click at [253, 163] on input "number" at bounding box center [260, 163] width 15 height 10
type input "48"
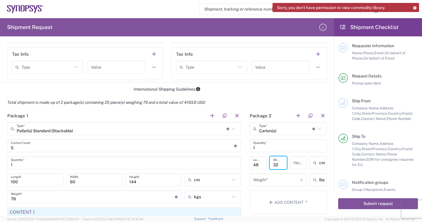
type input "32"
type input "26"
click at [319, 180] on input "lbs" at bounding box center [326, 179] width 15 height 9
click at [317, 200] on span "kgs" at bounding box center [313, 202] width 16 height 9
type input "kgs"
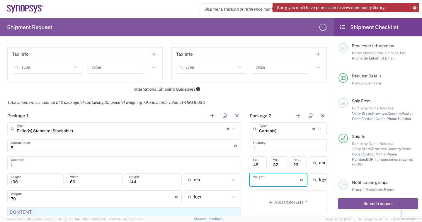
click at [268, 181] on input "number" at bounding box center [276, 180] width 47 height 10
type input "8"
click at [293, 202] on button "Add Content *" at bounding box center [288, 202] width 77 height 24
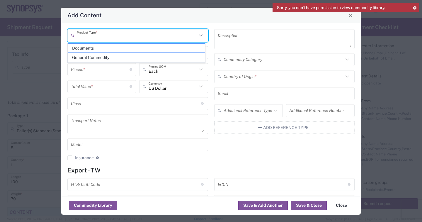
click at [104, 40] on input "text" at bounding box center [137, 35] width 120 height 10
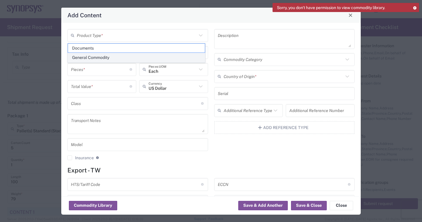
click at [120, 59] on span "General Commodity" at bounding box center [136, 57] width 137 height 9
type input "General Commodity"
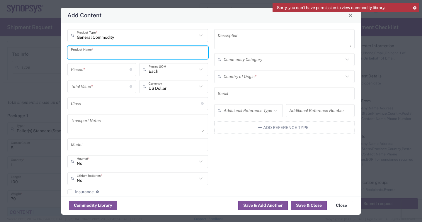
click at [89, 52] on input "text" at bounding box center [138, 52] width 134 height 10
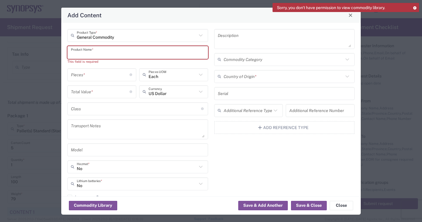
click at [101, 56] on input "text" at bounding box center [138, 52] width 134 height 10
paste input "SH100007892_0.1"
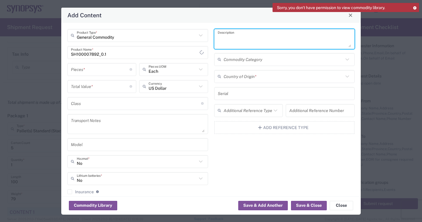
click at [249, 43] on textarea at bounding box center [285, 39] width 134 height 16
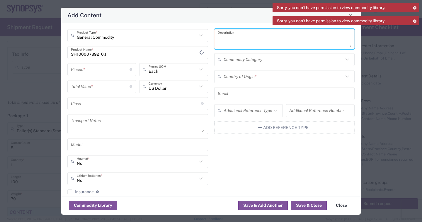
click at [253, 39] on textarea at bounding box center [285, 39] width 134 height 16
click at [115, 55] on input "SH100007892_0.1" at bounding box center [135, 52] width 129 height 10
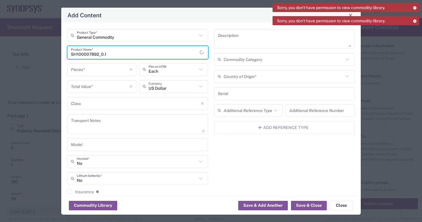
drag, startPoint x: 125, startPoint y: 55, endPoint x: 70, endPoint y: 55, distance: 54.5
click at [70, 55] on div "SH100007892_0.1 Product Name *" at bounding box center [137, 52] width 141 height 13
paste input "84"
type input "SH100007884_0.1"
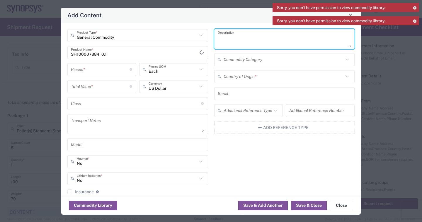
click at [241, 43] on textarea at bounding box center [285, 39] width 134 height 16
paste textarea "Boa MGT DH MGMT BRACKET"
click at [281, 40] on textarea "Boa MGT DH MGMT BRACKET" at bounding box center [285, 39] width 134 height 16
click at [240, 45] on textarea "Boa MGT DH MGMT BRACKET" at bounding box center [285, 39] width 134 height 16
paste textarea "SH100007884_0.1"
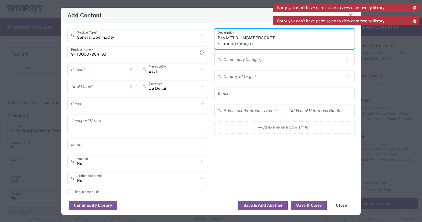
scroll to position [6, 0]
paste textarea "SH100007889_0.1"
paste textarea "SH100008113_0.1"
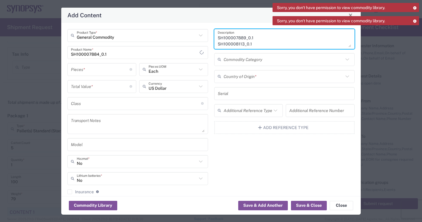
paste textarea "SH100008114_0.1"
paste textarea "SH100007892_0.1"
paste textarea "SH100007893_0.0"
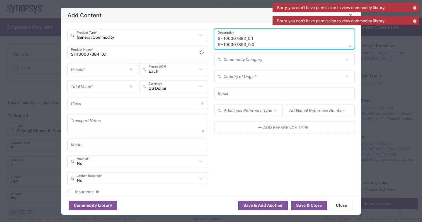
scroll to position [36, 0]
drag, startPoint x: 232, startPoint y: 41, endPoint x: 226, endPoint y: 45, distance: 6.7
click at [226, 45] on textarea "Boa MGT DH MGMT BRACKET SH100007884_0.1 SH100007889_0.1 SH100008113_0.1 SH10000…" at bounding box center [285, 39] width 134 height 16
paste textarea "SH100007894_0.0"
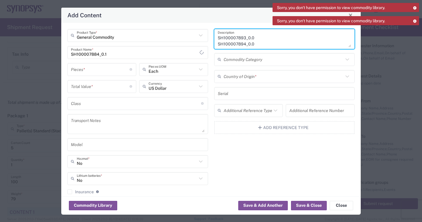
paste textarea "SH100007965_0.1"
paste textarea "SH100007966_0.1"
paste textarea "SH100008183_0.0"
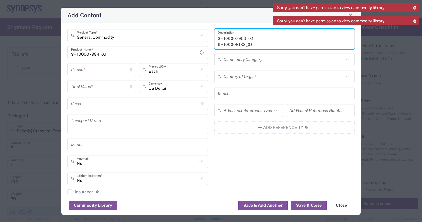
type textarea "Boa MGT DH MGMT BRACKET SH100007884_0.1 SH100007889_0.1 SH100008113_0.1 SH10000…"
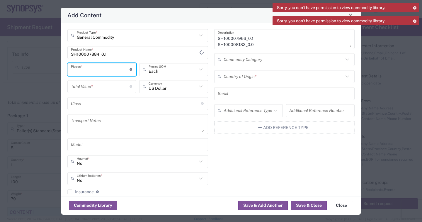
click at [98, 71] on input "number" at bounding box center [100, 69] width 59 height 10
type input "170"
click at [102, 89] on input "number" at bounding box center [100, 86] width 59 height 10
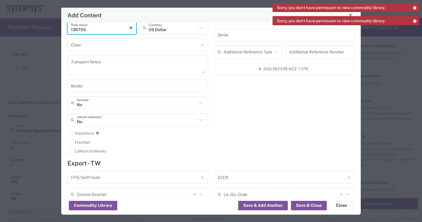
scroll to position [117, 0]
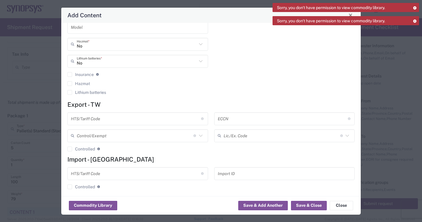
type input "1367.55"
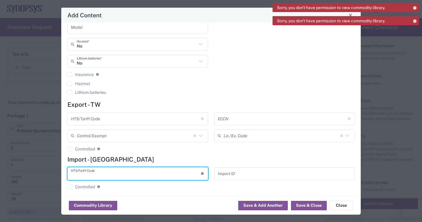
click at [99, 173] on input "text" at bounding box center [136, 173] width 130 height 10
paste input "8486900000"
type input "8486900000"
click at [303, 204] on button "Save & Close" at bounding box center [309, 205] width 36 height 9
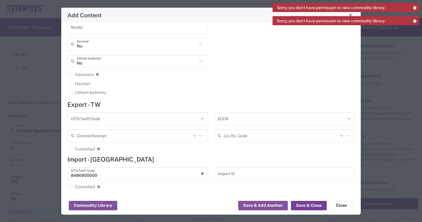
click at [300, 202] on button "Save & Close" at bounding box center [309, 205] width 36 height 9
click at [305, 207] on button "Save & Close" at bounding box center [309, 205] width 36 height 9
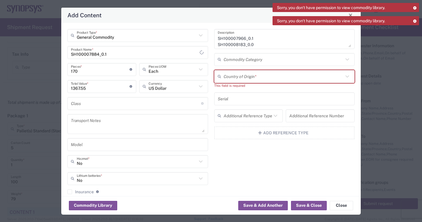
click at [266, 77] on input "text" at bounding box center [284, 76] width 120 height 10
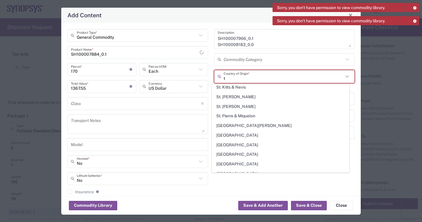
scroll to position [610, 0]
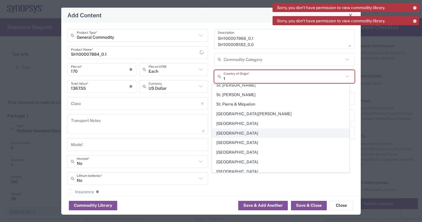
click at [251, 129] on span "[GEOGRAPHIC_DATA]" at bounding box center [280, 133] width 137 height 9
type input "[GEOGRAPHIC_DATA]"
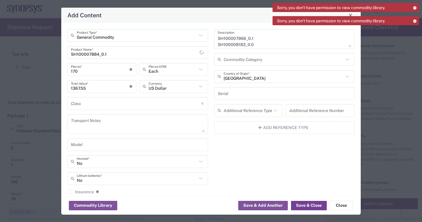
click at [314, 205] on button "Save & Close" at bounding box center [309, 205] width 36 height 9
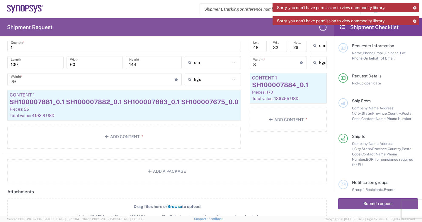
scroll to position [586, 0]
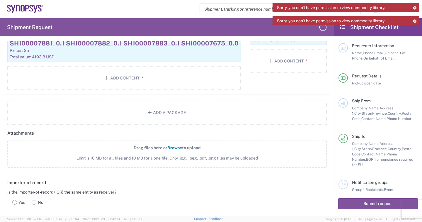
click at [174, 147] on span "Browse" at bounding box center [174, 147] width 15 height 5
click at [0, 0] on input "Drag files here or Browse to upload Limit is 10 MB for all files and 10 MB for …" at bounding box center [0, 0] width 0 height 0
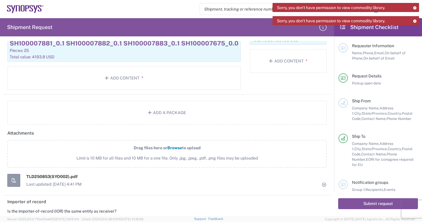
click at [172, 147] on span "Browse" at bounding box center [174, 147] width 15 height 5
click at [0, 0] on input "Drag files here or Browse to upload Limit is 10 MB for all files and 10 MB for …" at bounding box center [0, 0] width 0 height 0
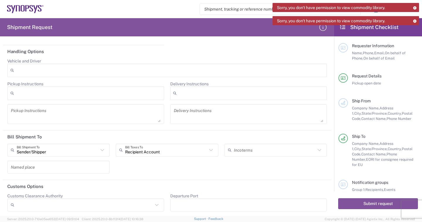
scroll to position [793, 0]
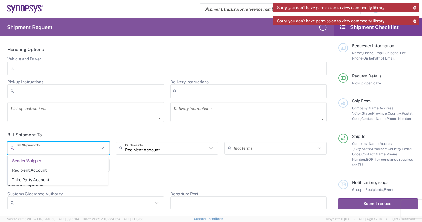
click at [49, 150] on input "text" at bounding box center [58, 148] width 82 height 10
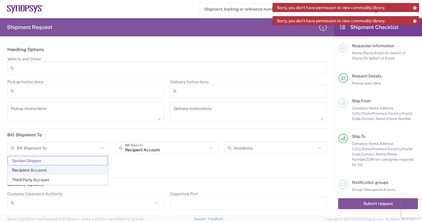
click at [42, 171] on span "Recipient Account" at bounding box center [58, 170] width 100 height 9
type input "Recipient Account"
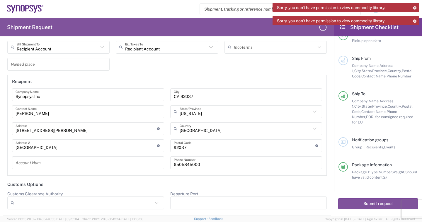
scroll to position [66, 0]
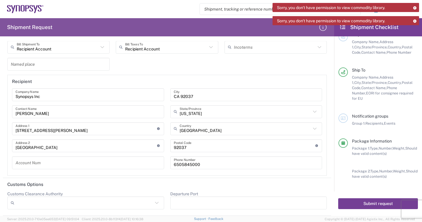
click at [360, 202] on button "Submit request" at bounding box center [378, 203] width 80 height 11
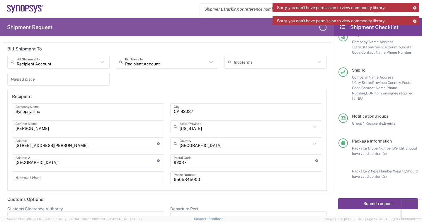
scroll to position [894, 0]
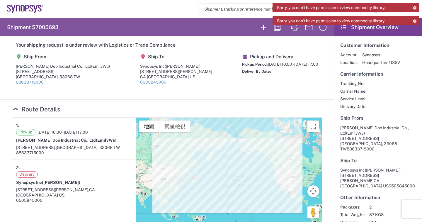
click at [215, 93] on agx-shipment-main-routing-info "Ship From [PERSON_NAME] Doo Industrial Co., Ltd (EmilyWu) [STREET_ADDRESS] Taoy…" at bounding box center [167, 72] width 311 height 44
click at [415, 21] on icon at bounding box center [415, 20] width 4 height 3
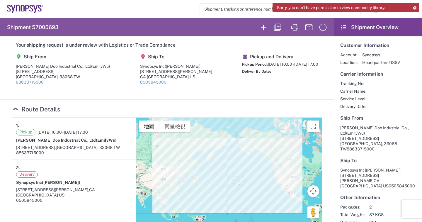
click at [415, 8] on icon at bounding box center [415, 7] width 4 height 3
